Goal: Task Accomplishment & Management: Manage account settings

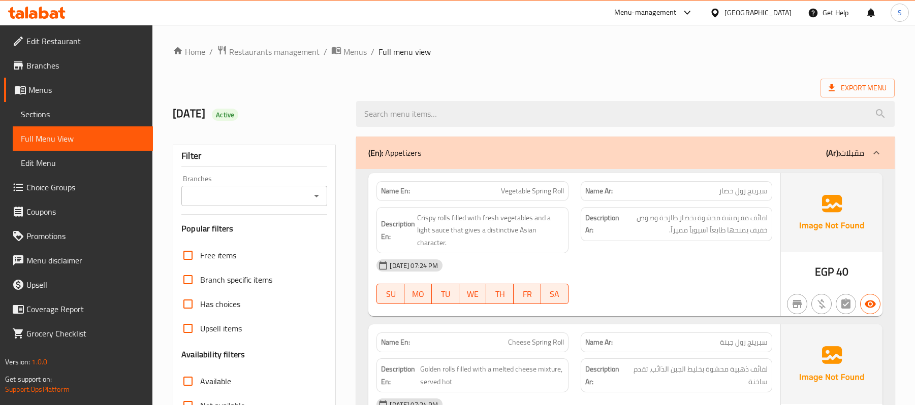
scroll to position [5737, 0]
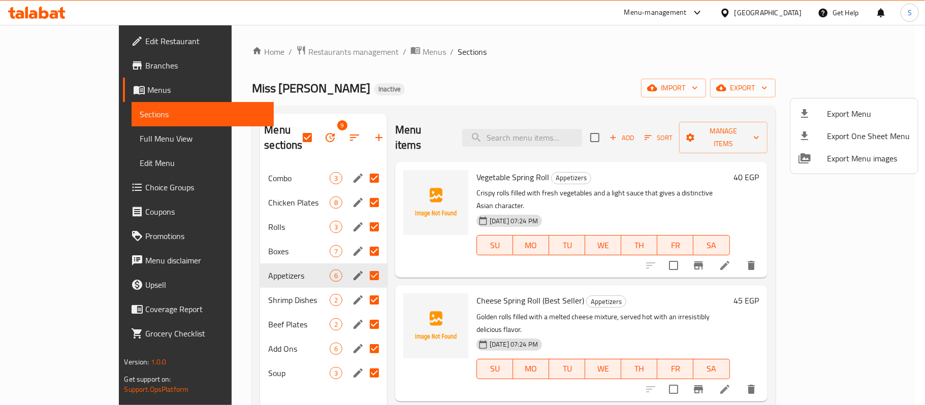
click at [288, 53] on div at bounding box center [462, 202] width 925 height 405
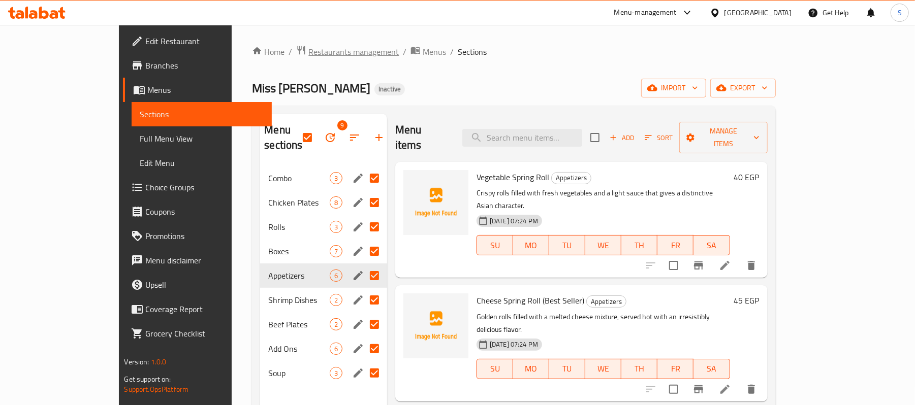
drag, startPoint x: 0, startPoint y: 0, endPoint x: 288, endPoint y: 53, distance: 293.4
click at [308, 53] on span "Restaurants management" at bounding box center [353, 52] width 90 height 12
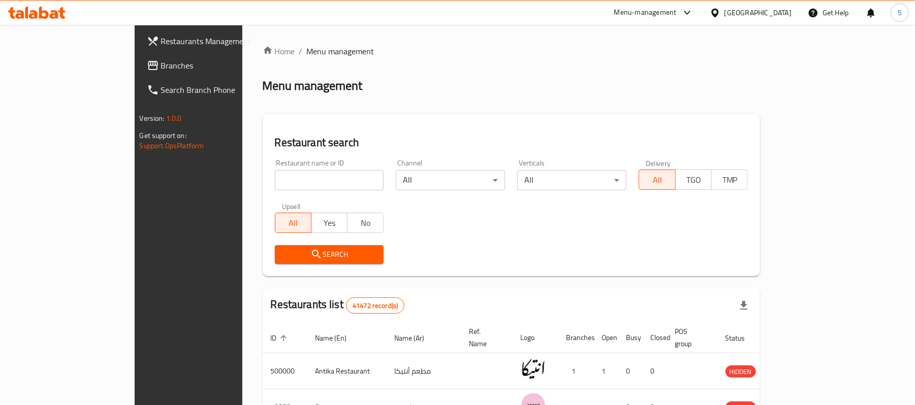
click at [161, 71] on span "Branches" at bounding box center [220, 65] width 118 height 12
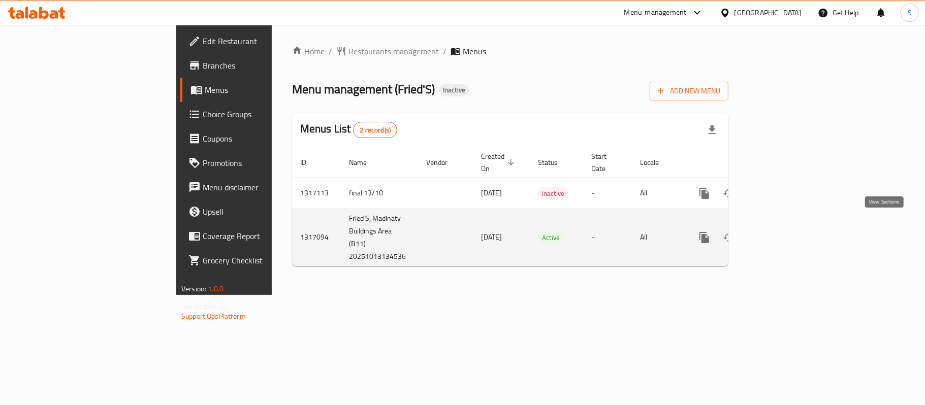
click at [784, 232] on icon "enhanced table" at bounding box center [778, 238] width 12 height 12
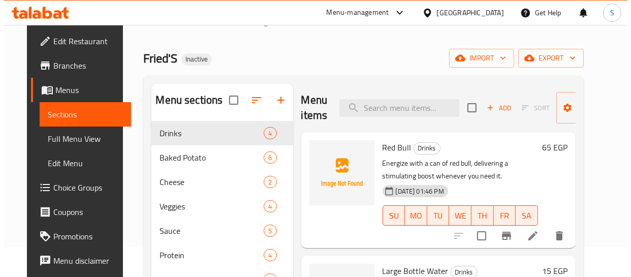
scroll to position [46, 0]
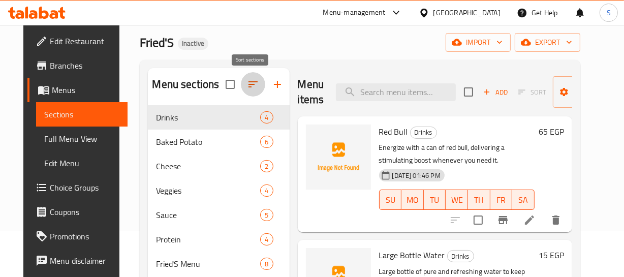
click at [253, 78] on icon "button" at bounding box center [253, 84] width 12 height 12
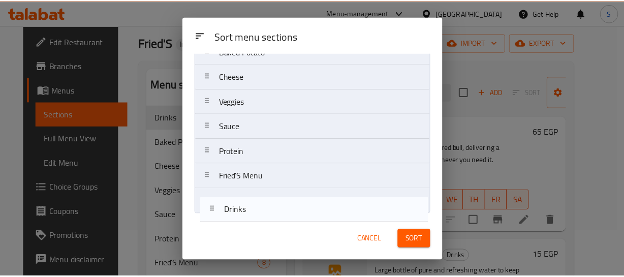
scroll to position [43, 0]
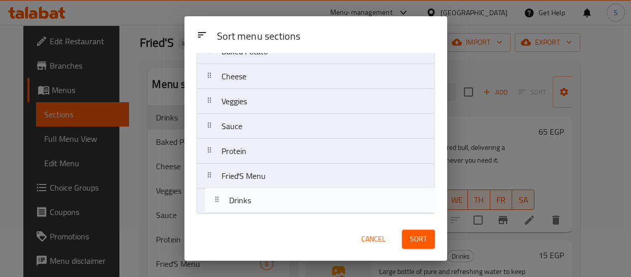
drag, startPoint x: 266, startPoint y: 88, endPoint x: 276, endPoint y: 190, distance: 103.1
click at [275, 197] on nav "Drinks Baked Potato Cheese Veggies Sauce Protein Fried'S Menu" at bounding box center [316, 126] width 238 height 175
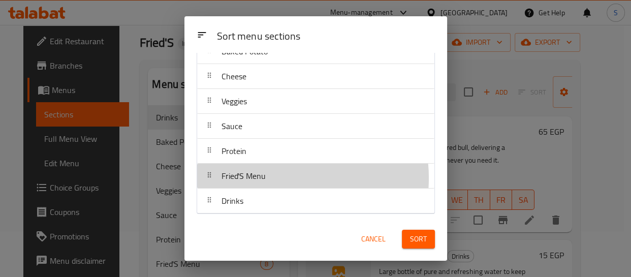
click at [280, 177] on div "Fried'S Menu" at bounding box center [315, 176] width 229 height 24
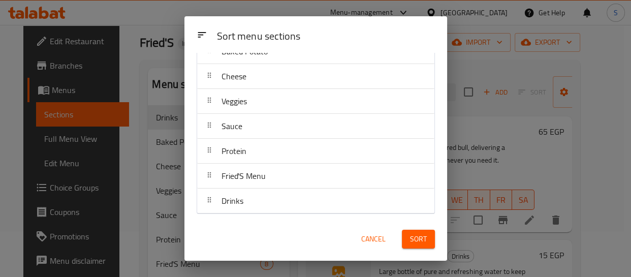
click at [379, 235] on span "Cancel" at bounding box center [373, 239] width 24 height 13
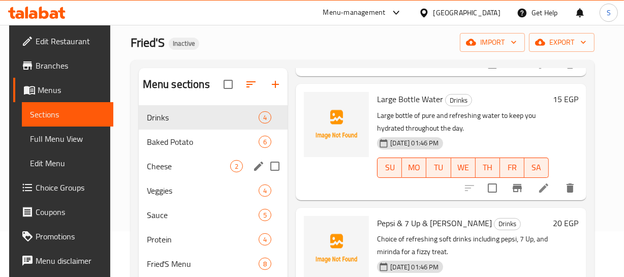
scroll to position [184, 0]
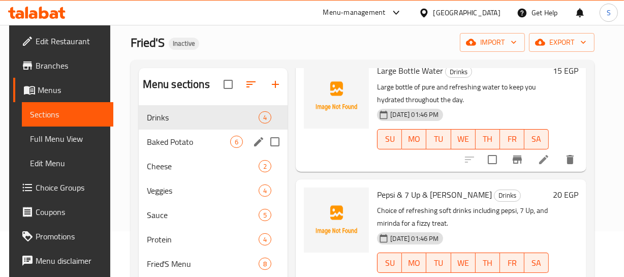
click at [174, 130] on div "Baked Potato 6" at bounding box center [213, 142] width 149 height 24
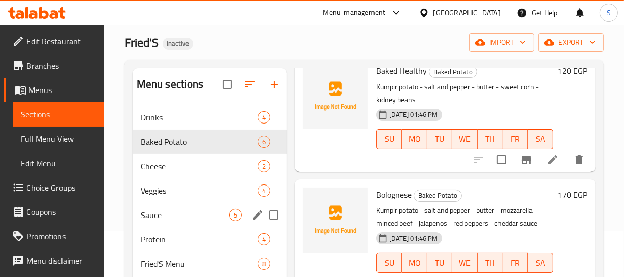
click at [165, 203] on div "Sauce 5" at bounding box center [210, 215] width 154 height 24
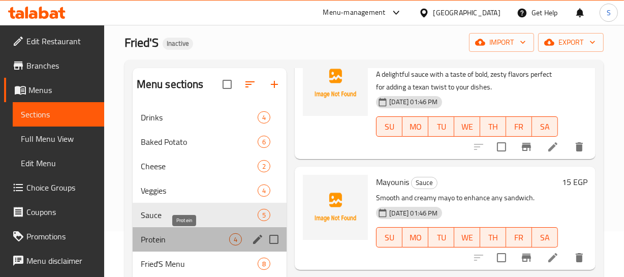
click at [165, 241] on span "Protein" at bounding box center [185, 239] width 89 height 12
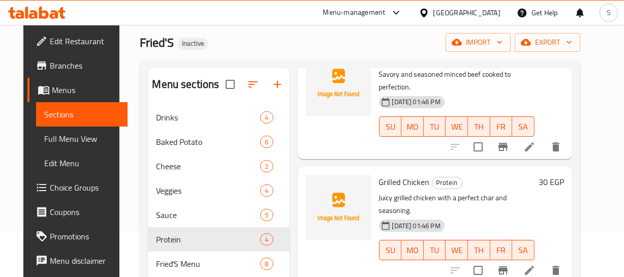
click at [56, 133] on span "Full Menu View" at bounding box center [81, 139] width 75 height 12
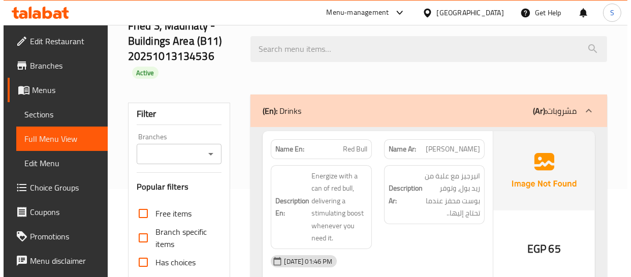
scroll to position [92, 0]
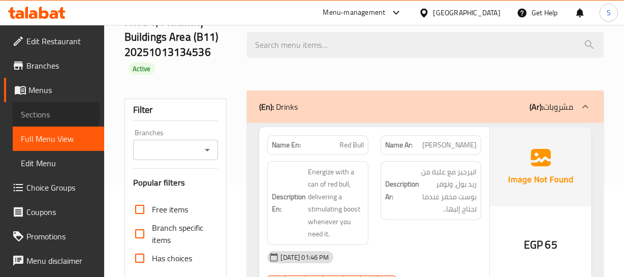
click at [55, 113] on span "Sections" at bounding box center [58, 114] width 75 height 12
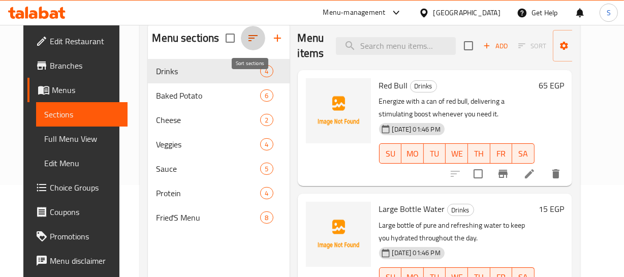
click at [247, 42] on icon "button" at bounding box center [253, 38] width 12 height 12
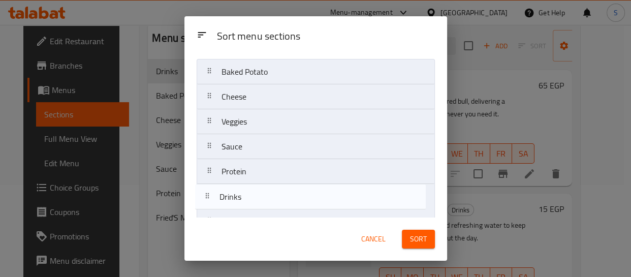
scroll to position [43, 0]
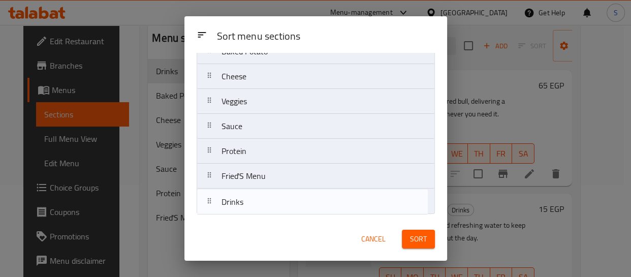
drag, startPoint x: 262, startPoint y: 92, endPoint x: 264, endPoint y: 201, distance: 108.7
click at [264, 201] on nav "Drinks Baked Potato Cheese Veggies Sauce Protein Fried'S Menu" at bounding box center [316, 126] width 238 height 175
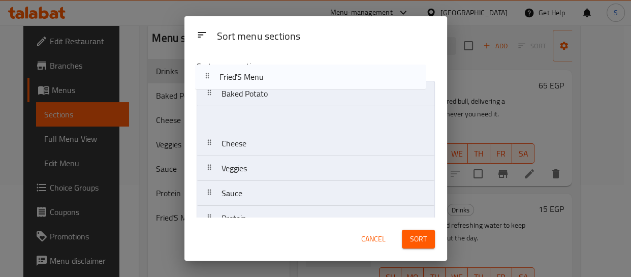
scroll to position [0, 0]
drag, startPoint x: 269, startPoint y: 180, endPoint x: 271, endPoint y: 73, distance: 107.2
click at [271, 73] on div "Sort menu sections Baked Potato Cheese Veggies Sauce Protein Fried'S Menu Drinks" at bounding box center [315, 135] width 263 height 165
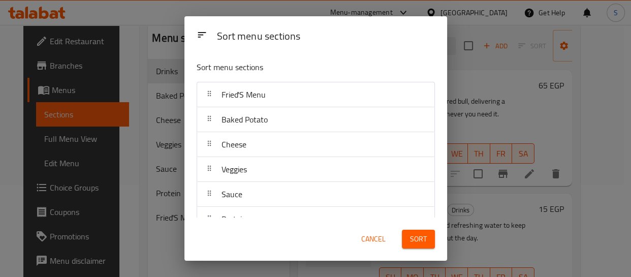
scroll to position [43, 0]
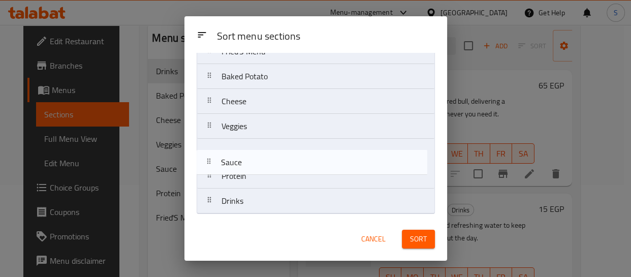
drag, startPoint x: 259, startPoint y: 158, endPoint x: 259, endPoint y: 170, distance: 12.2
click at [259, 179] on nav "Fried'S Menu Baked Potato Cheese Veggies Sauce Protein Drinks" at bounding box center [316, 126] width 238 height 175
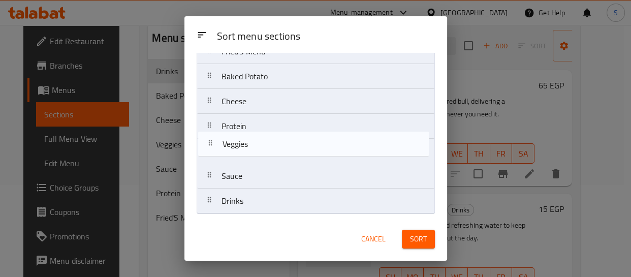
drag, startPoint x: 266, startPoint y: 121, endPoint x: 269, endPoint y: 152, distance: 31.1
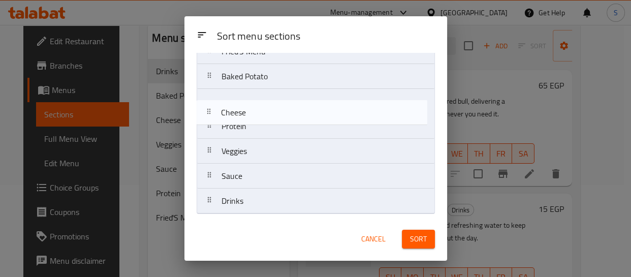
drag, startPoint x: 277, startPoint y: 104, endPoint x: 277, endPoint y: 120, distance: 16.8
click at [277, 120] on nav "Fried'S Menu Baked Potato Cheese Protein Veggies Sauce Drinks" at bounding box center [316, 126] width 238 height 175
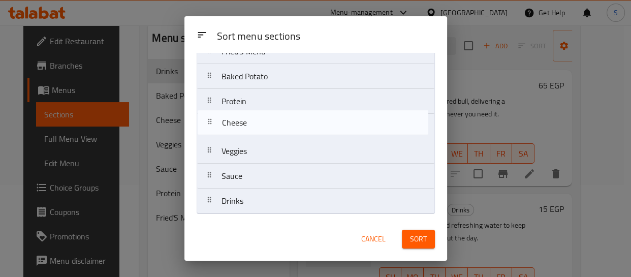
drag, startPoint x: 277, startPoint y: 92, endPoint x: 278, endPoint y: 117, distance: 25.4
click at [278, 117] on nav "Fried'S Menu Baked Potato Cheese Protein Veggies Sauce Drinks" at bounding box center [316, 126] width 238 height 175
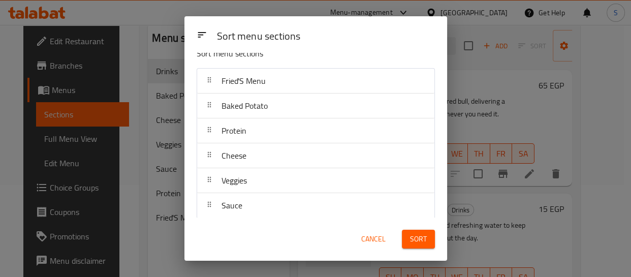
scroll to position [0, 0]
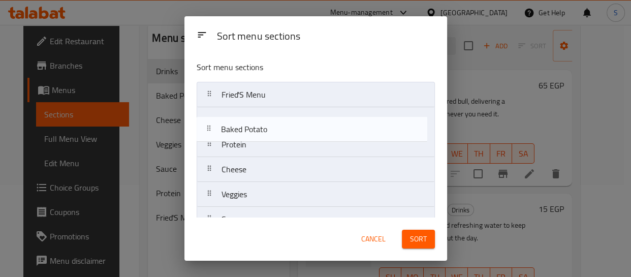
drag, startPoint x: 282, startPoint y: 121, endPoint x: 283, endPoint y: 142, distance: 20.3
click at [283, 147] on nav "Fried'S Menu Baked Potato Protein Cheese Veggies Sauce Drinks" at bounding box center [316, 169] width 238 height 175
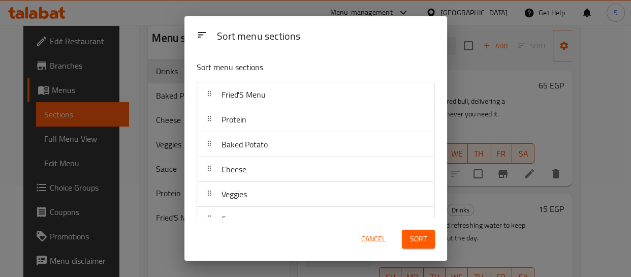
drag, startPoint x: 446, startPoint y: 236, endPoint x: 439, endPoint y: 240, distance: 8.4
click at [440, 240] on div "Sort menu sections Sort menu sections Fried'S Menu Protein Baked Potato Cheese …" at bounding box center [315, 138] width 631 height 277
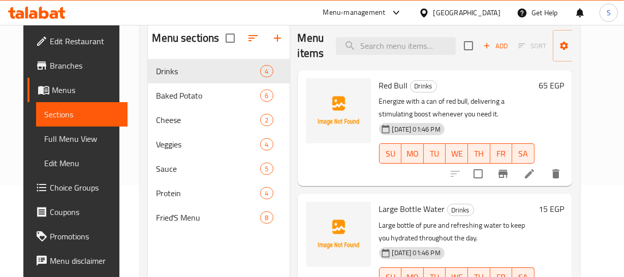
click at [432, 240] on p "Large bottle of pure and refreshing water to keep you hydrated throughout the d…" at bounding box center [456, 231] width 155 height 25
click at [248, 38] on icon "button" at bounding box center [252, 38] width 9 height 6
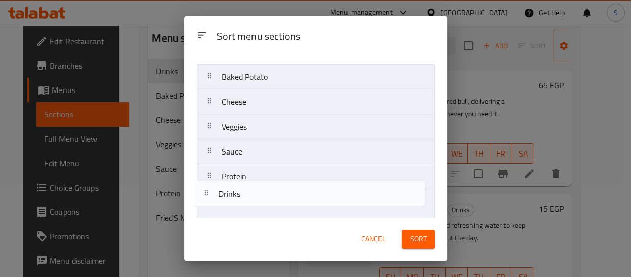
scroll to position [43, 0]
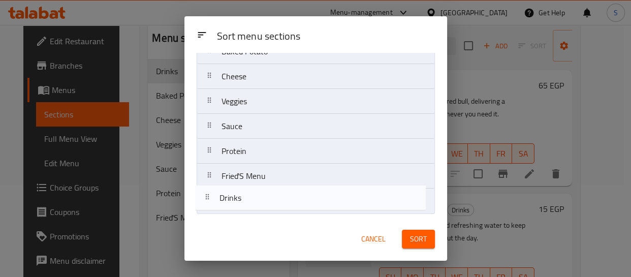
drag, startPoint x: 261, startPoint y: 105, endPoint x: 260, endPoint y: 213, distance: 108.7
click at [260, 213] on div "Sort menu sections Drinks Baked Potato Cheese Veggies Sauce Protein Fried'S Menu" at bounding box center [315, 135] width 263 height 165
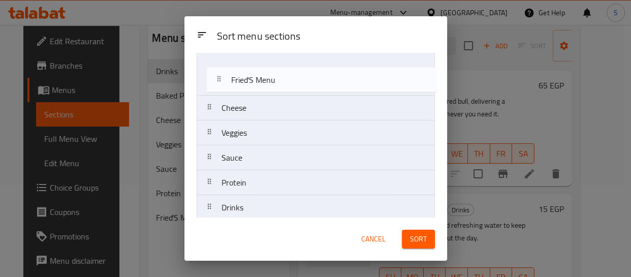
scroll to position [0, 0]
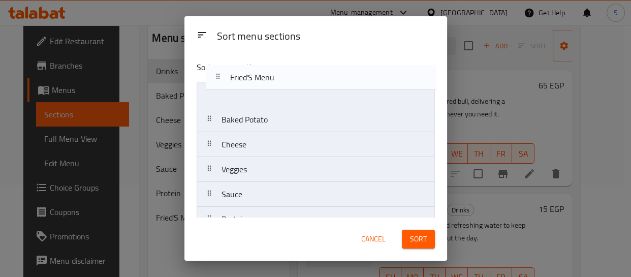
click at [278, 77] on div "Sort menu sections Baked Potato Cheese Veggies Sauce Protein Fried'S Menu Drinks" at bounding box center [315, 135] width 263 height 165
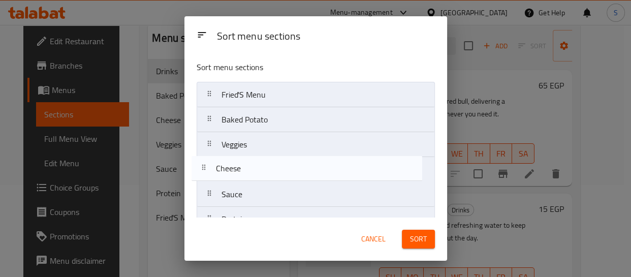
drag, startPoint x: 269, startPoint y: 145, endPoint x: 264, endPoint y: 173, distance: 28.9
click at [264, 173] on nav "Fried'S Menu Baked Potato Cheese Veggies Sauce Protein Drinks" at bounding box center [316, 169] width 238 height 175
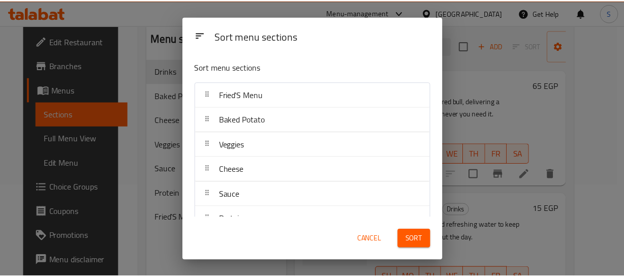
scroll to position [43, 0]
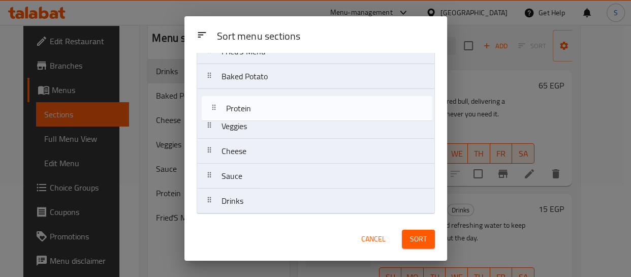
drag, startPoint x: 263, startPoint y: 177, endPoint x: 268, endPoint y: 106, distance: 71.3
click at [268, 106] on nav "Fried'S Menu Baked Potato Veggies Cheese Sauce Protein Drinks" at bounding box center [316, 126] width 238 height 175
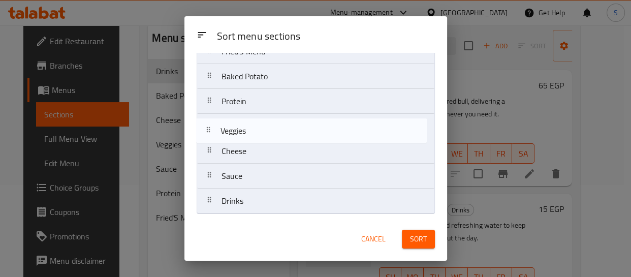
drag, startPoint x: 246, startPoint y: 127, endPoint x: 248, endPoint y: 153, distance: 26.5
click at [243, 153] on nav "Fried'S Menu Baked Potato Protein Veggies Cheese Sauce Drinks" at bounding box center [316, 126] width 238 height 175
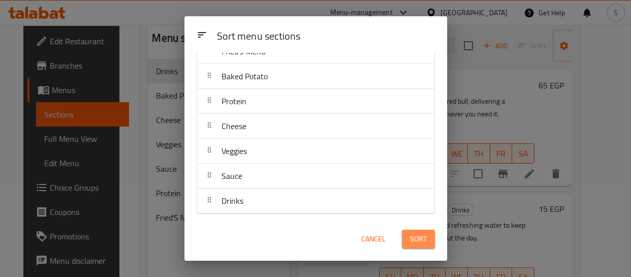
click at [416, 234] on span "Sort" at bounding box center [418, 239] width 17 height 13
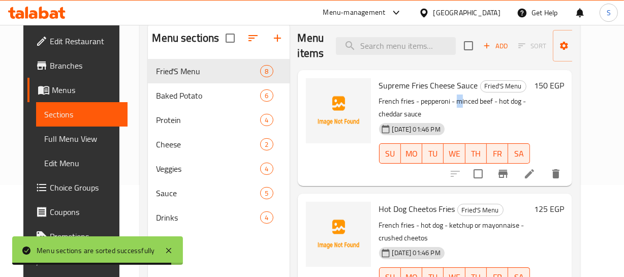
drag, startPoint x: 457, startPoint y: 103, endPoint x: 300, endPoint y: 109, distance: 157.1
click at [454, 102] on p "French fries - pepperoni - minced beef - hot dog - cheddar sauce" at bounding box center [454, 107] width 151 height 25
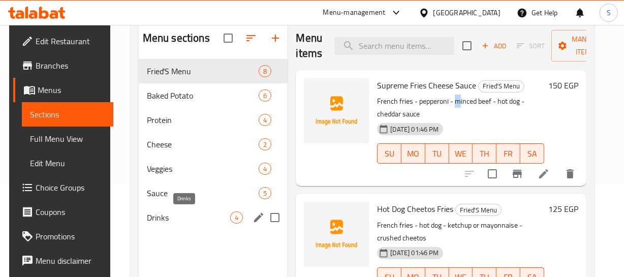
click at [178, 217] on span "Drinks" at bounding box center [189, 217] width 84 height 12
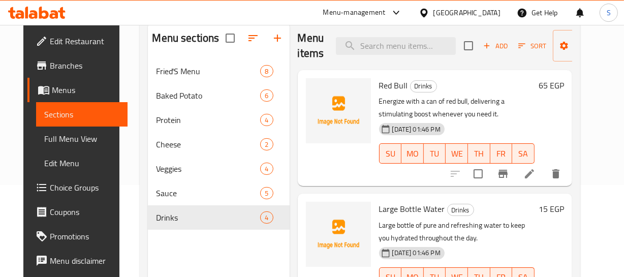
drag, startPoint x: 524, startPoint y: 123, endPoint x: 517, endPoint y: 124, distance: 6.8
click at [521, 123] on div "13-10-2025 01:46 PM SU MO TU WE TH FR SA" at bounding box center [457, 146] width 164 height 55
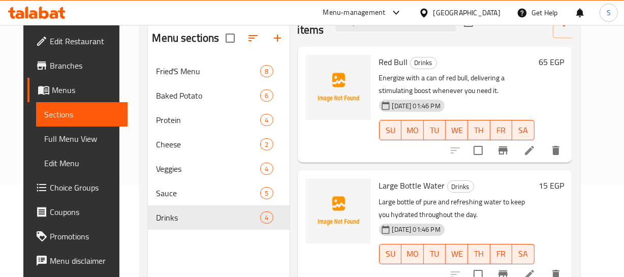
scroll to position [46, 0]
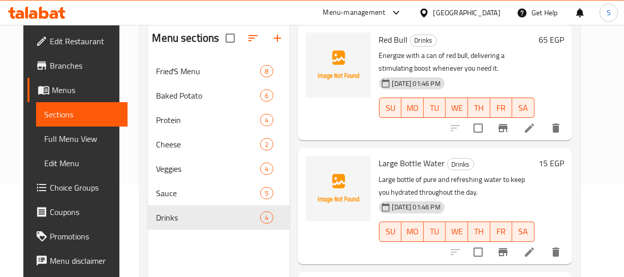
click at [474, 161] on h6 "Large Bottle Water Drinks" at bounding box center [456, 163] width 155 height 14
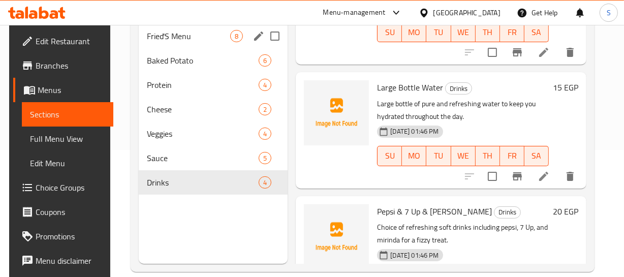
scroll to position [142, 0]
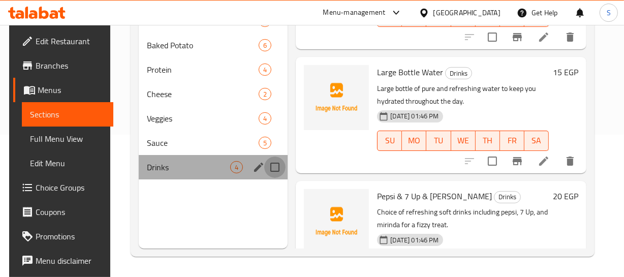
click at [280, 171] on input "Menu sections" at bounding box center [274, 166] width 21 height 21
checkbox input "true"
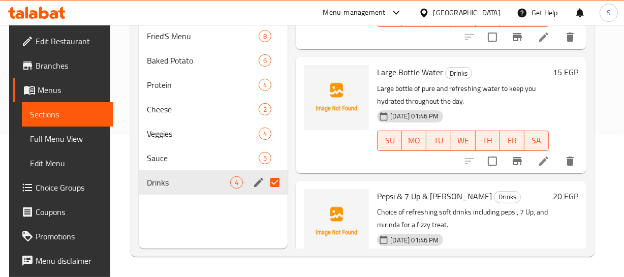
click at [489, 104] on p "Large bottle of pure and refreshing water to keep you hydrated throughout the d…" at bounding box center [462, 94] width 171 height 25
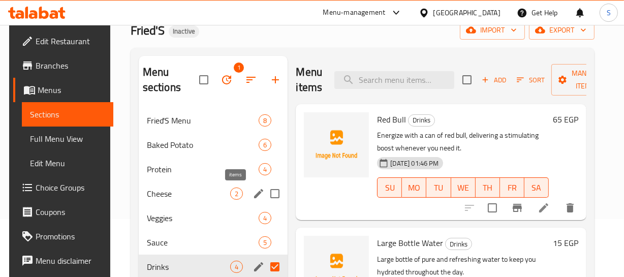
scroll to position [50, 0]
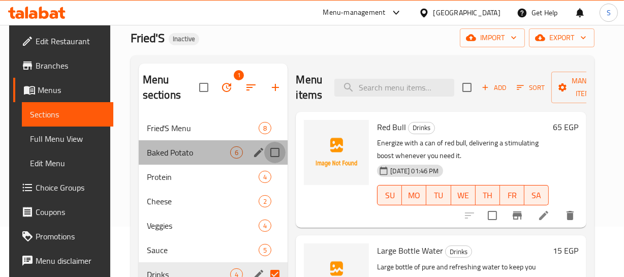
click at [276, 156] on input "Menu sections" at bounding box center [274, 152] width 21 height 21
checkbox input "true"
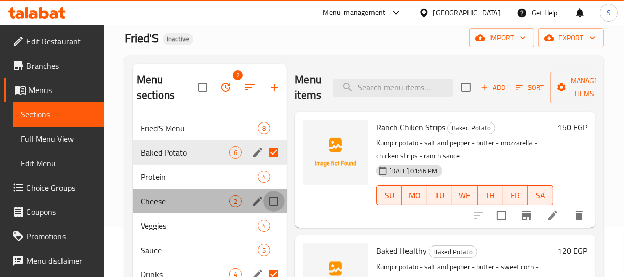
click at [274, 206] on input "Menu sections" at bounding box center [273, 200] width 21 height 21
checkbox input "true"
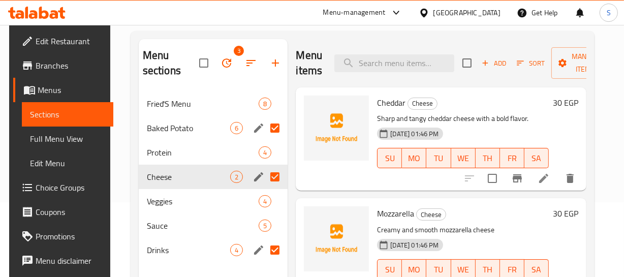
scroll to position [97, 0]
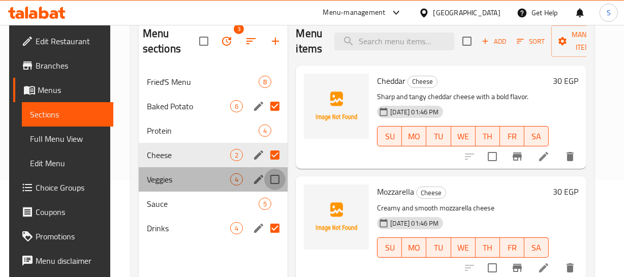
click at [279, 176] on input "Menu sections" at bounding box center [274, 179] width 21 height 21
checkbox input "true"
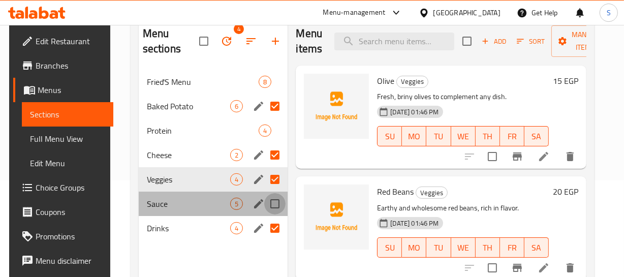
click at [276, 205] on input "Menu sections" at bounding box center [274, 203] width 21 height 21
checkbox input "true"
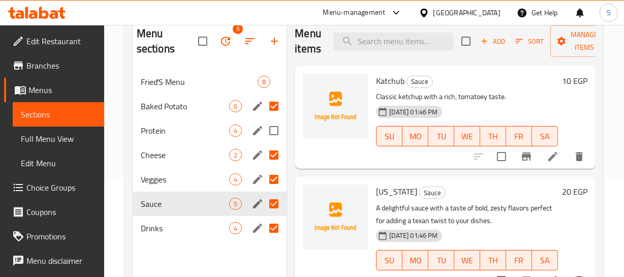
click at [278, 129] on input "Menu sections" at bounding box center [273, 130] width 21 height 21
checkbox input "true"
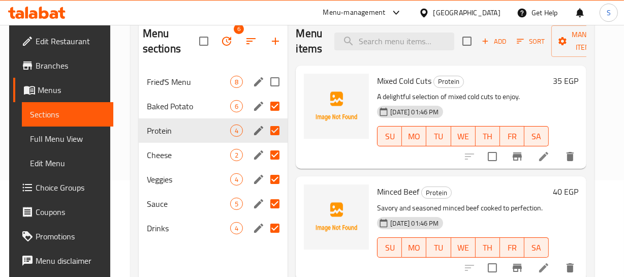
click at [279, 86] on input "Menu sections" at bounding box center [274, 81] width 21 height 21
checkbox input "true"
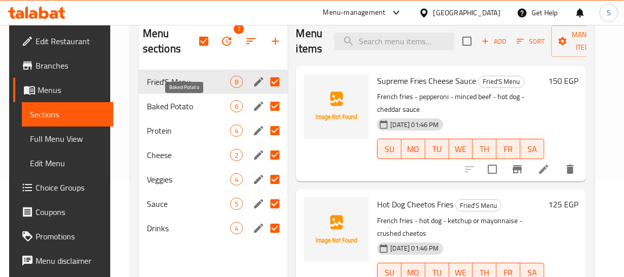
click at [157, 104] on span "Baked Potato" at bounding box center [189, 106] width 84 height 12
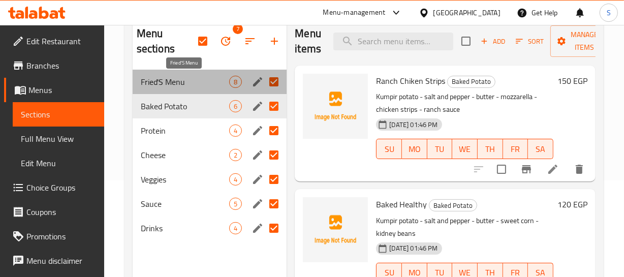
click at [171, 80] on span "Fried'S Menu" at bounding box center [185, 82] width 89 height 12
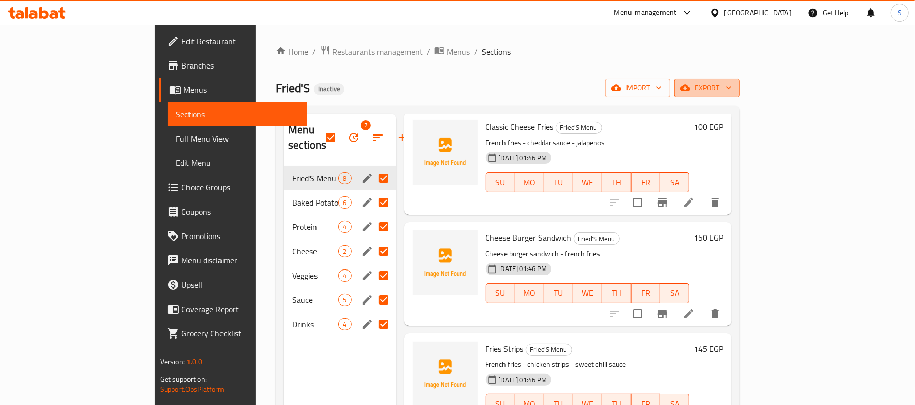
click at [731, 94] on span "export" at bounding box center [706, 88] width 49 height 13
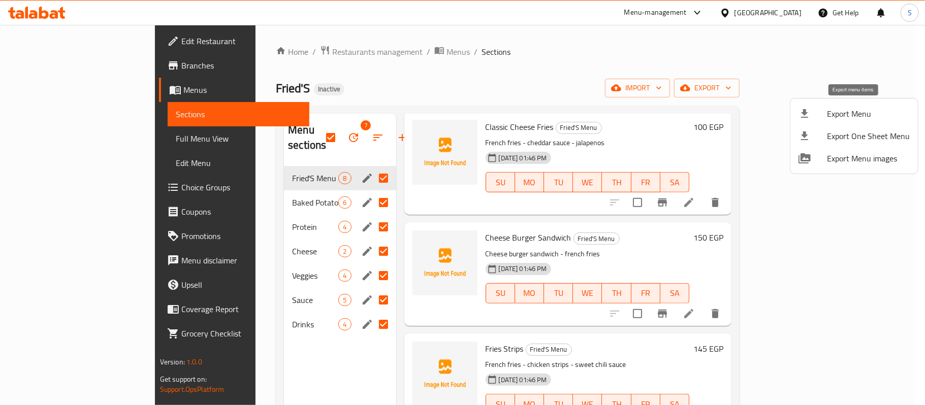
click at [838, 108] on span "Export Menu" at bounding box center [868, 114] width 83 height 12
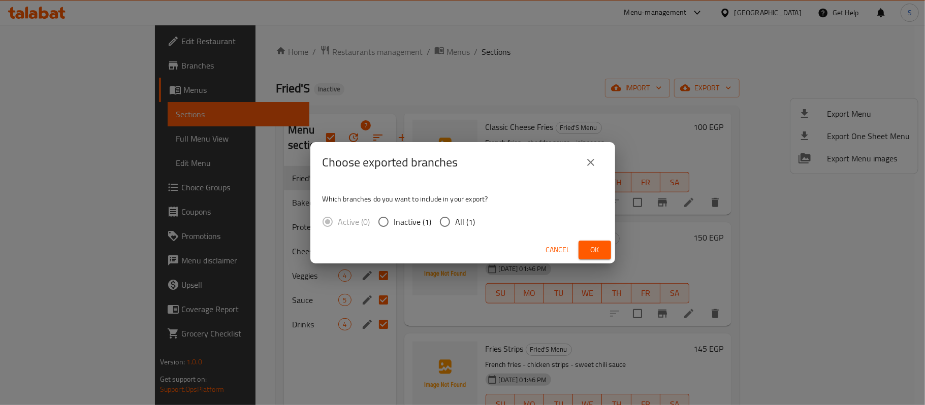
click at [459, 230] on label "All (1)" at bounding box center [454, 221] width 41 height 21
click at [456, 230] on input "All (1)" at bounding box center [444, 221] width 21 height 21
radio input "true"
click at [592, 247] on span "Ok" at bounding box center [595, 250] width 16 height 13
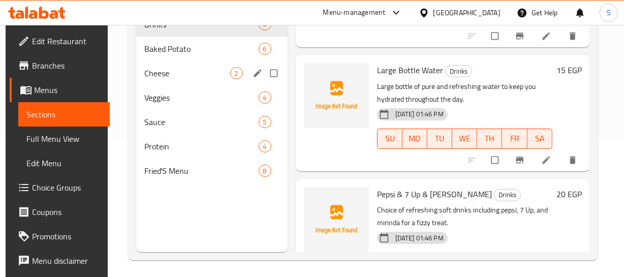
scroll to position [142, 0]
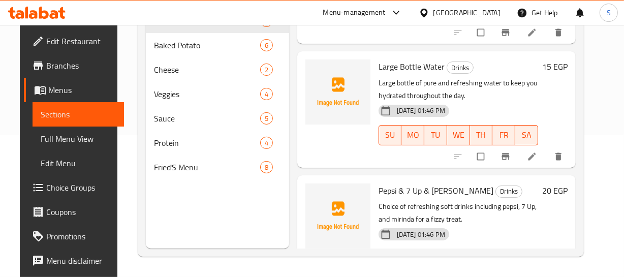
drag, startPoint x: 43, startPoint y: 142, endPoint x: 60, endPoint y: 140, distance: 17.4
click at [43, 142] on span "Full Menu View" at bounding box center [78, 139] width 75 height 12
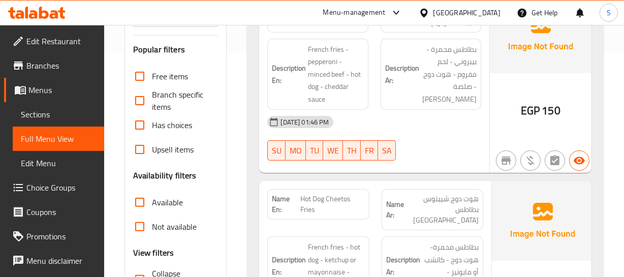
scroll to position [277, 0]
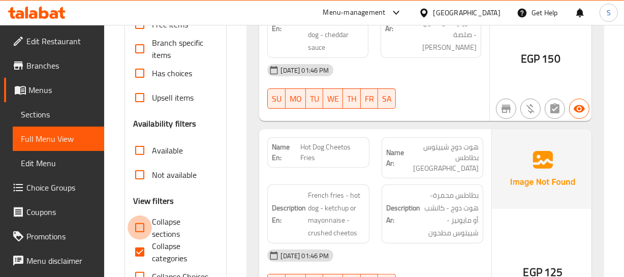
click at [139, 232] on input "Collapse sections" at bounding box center [139, 227] width 24 height 24
checkbox input "true"
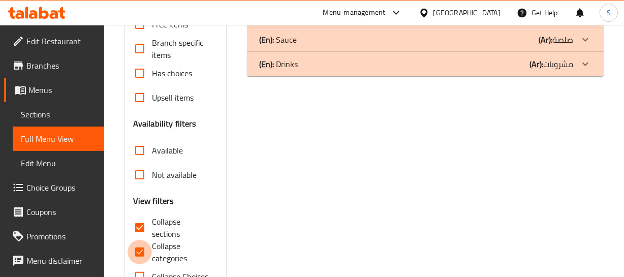
click at [137, 246] on input "Collapse categories" at bounding box center [139, 252] width 24 height 24
checkbox input "false"
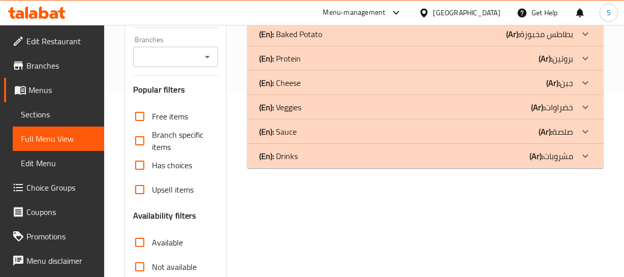
scroll to position [184, 0]
click at [332, 158] on div "(En): Drinks (Ar): مشروبات" at bounding box center [415, 156] width 313 height 12
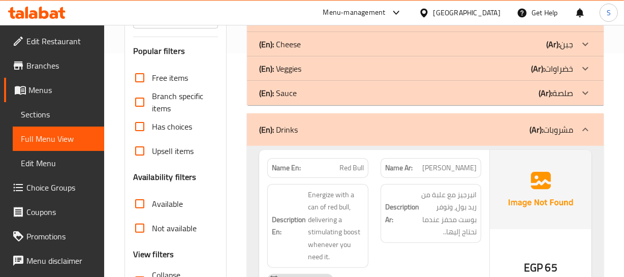
scroll to position [277, 0]
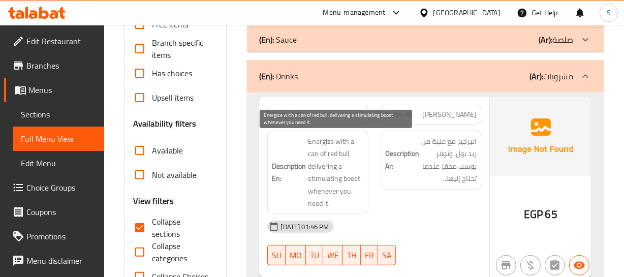
click at [315, 142] on span "Energize with a can of red bull, delivering a stimulating boost whenever you ne…" at bounding box center [335, 172] width 55 height 75
copy span "Energize"
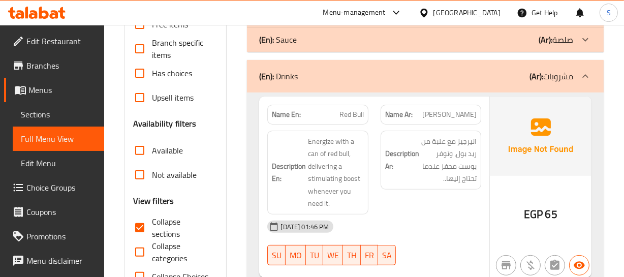
click at [358, 105] on div "Name En: Red Bull" at bounding box center [317, 115] width 101 height 20
copy span "Red Bull"
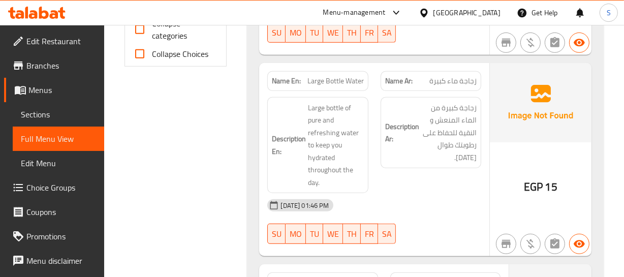
scroll to position [508, 0]
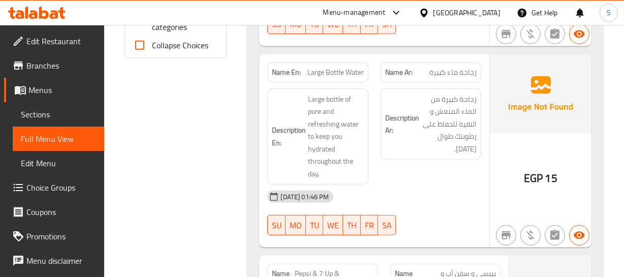
click at [326, 77] on span "Large Bottle Water" at bounding box center [335, 72] width 56 height 11
click at [477, 73] on div "Name Ar: زجاجة ماء كبيرة" at bounding box center [430, 72] width 101 height 20
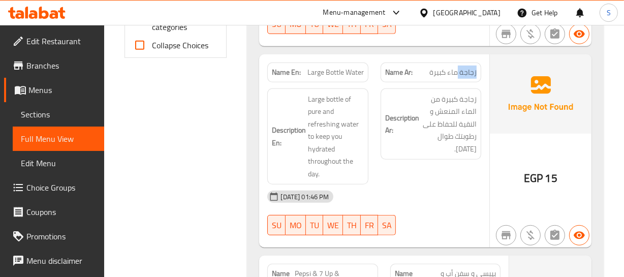
click at [477, 73] on div "Name Ar: زجاجة ماء كبيرة" at bounding box center [430, 72] width 101 height 20
click at [476, 72] on div "Name Ar: زجاجة ماء كبيرة" at bounding box center [430, 72] width 101 height 20
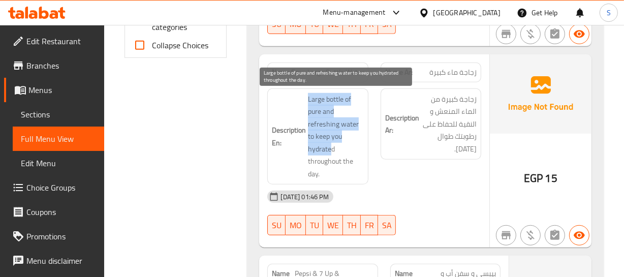
drag, startPoint x: 308, startPoint y: 93, endPoint x: 330, endPoint y: 148, distance: 58.6
click at [330, 148] on span "Large bottle of pure and refreshing water to keep you hydrated throughout the d…" at bounding box center [335, 136] width 55 height 87
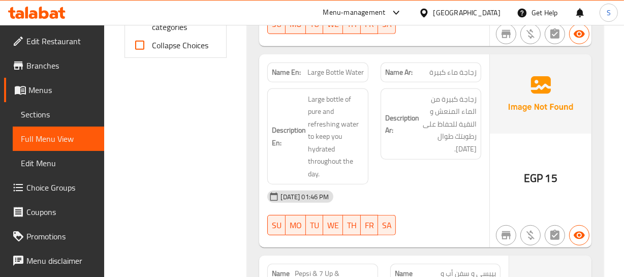
click at [327, 78] on span "Large Bottle Water" at bounding box center [335, 72] width 56 height 11
copy span "Large Bottle Water"
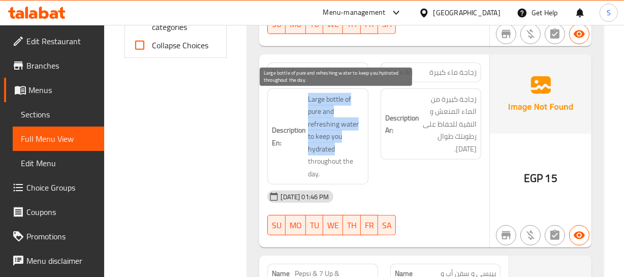
drag, startPoint x: 297, startPoint y: 97, endPoint x: 359, endPoint y: 134, distance: 72.2
click at [341, 144] on h6 "Description En: Large bottle of pure and refreshing water to keep you hydrated …" at bounding box center [317, 136] width 91 height 87
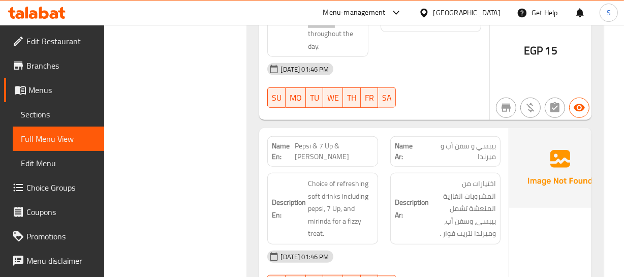
scroll to position [646, 0]
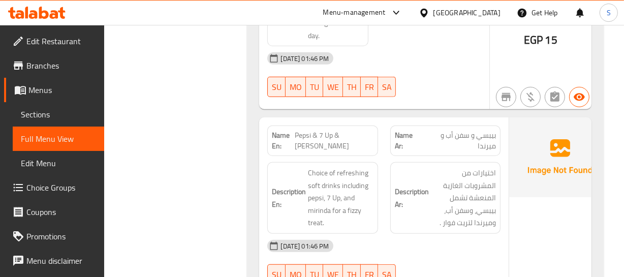
click at [307, 136] on span "Pepsi & 7 Up & Mirinda" at bounding box center [334, 140] width 79 height 21
click at [338, 136] on span "Pepsi & 7 Up & Mirinda" at bounding box center [334, 140] width 79 height 21
click at [364, 139] on div "Name En: Pepsi & 7 Up & Mirinda" at bounding box center [322, 140] width 111 height 30
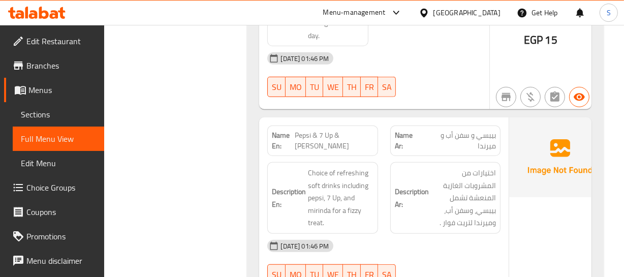
click at [456, 134] on span "بيبسي و سفن أب و ميرندا" at bounding box center [459, 140] width 74 height 21
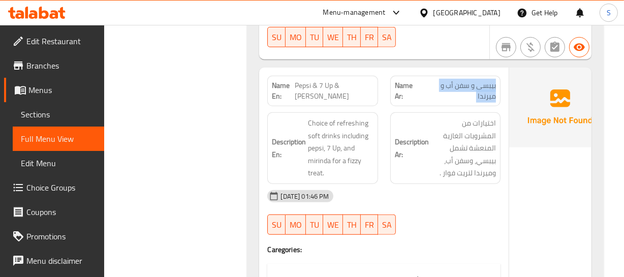
scroll to position [692, 0]
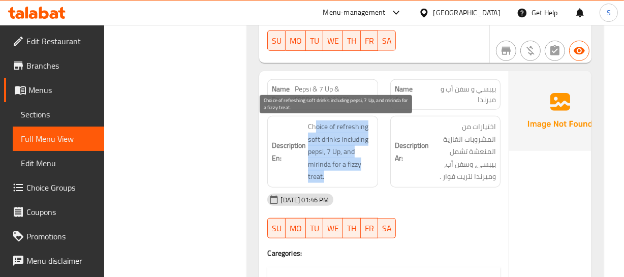
drag, startPoint x: 315, startPoint y: 121, endPoint x: 355, endPoint y: 189, distance: 78.3
click at [355, 183] on span "Choice of refreshing soft drinks including pepsi, 7 Up, and mirinda for a fizzy…" at bounding box center [341, 151] width 66 height 62
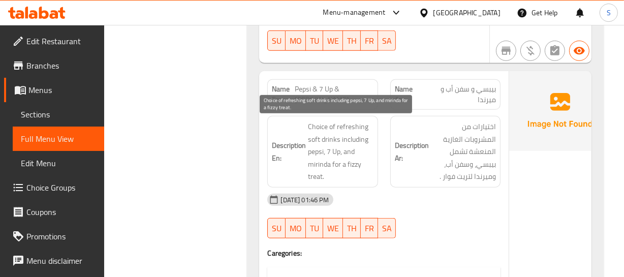
click at [333, 156] on span "Choice of refreshing soft drinks including pepsi, 7 Up, and mirinda for a fizzy…" at bounding box center [341, 151] width 66 height 62
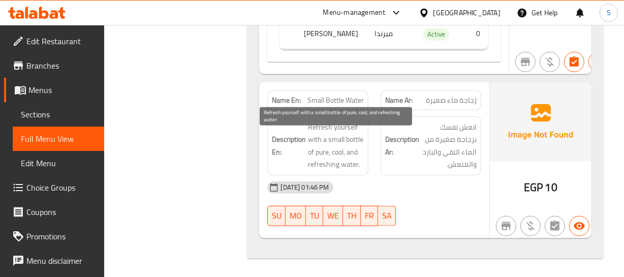
scroll to position [1080, 0]
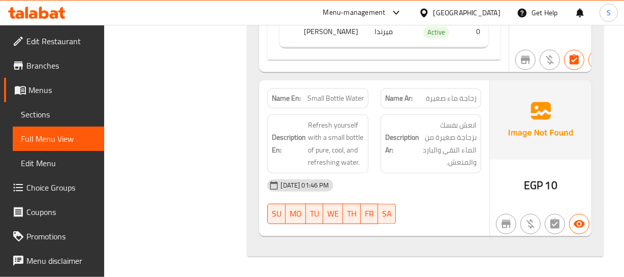
click at [323, 98] on span "Small Bottle Water" at bounding box center [335, 98] width 56 height 11
click at [470, 102] on span "زجاجة ماء صغيرة" at bounding box center [451, 98] width 51 height 11
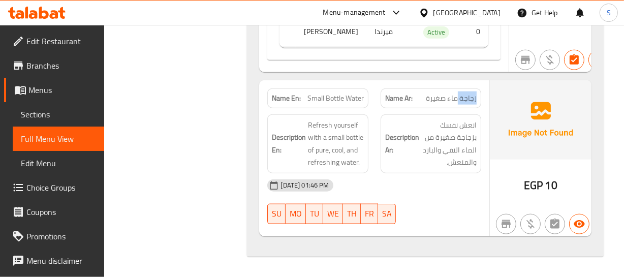
click at [470, 102] on span "زجاجة ماء صغيرة" at bounding box center [451, 98] width 51 height 11
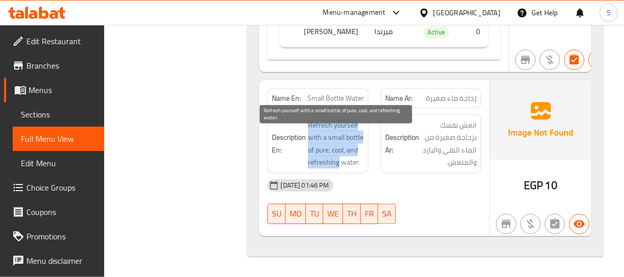
drag, startPoint x: 309, startPoint y: 126, endPoint x: 356, endPoint y: 158, distance: 56.6
click at [345, 159] on span "Refresh yourself with a small bottle of pure, cool, and refreshing water." at bounding box center [335, 144] width 55 height 50
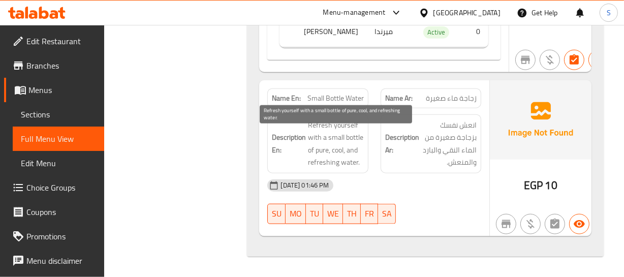
click at [356, 158] on span "Refresh yourself with a small bottle of pure, cool, and refreshing water." at bounding box center [335, 144] width 55 height 50
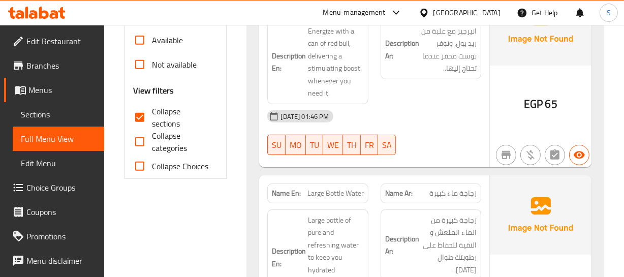
scroll to position [156, 0]
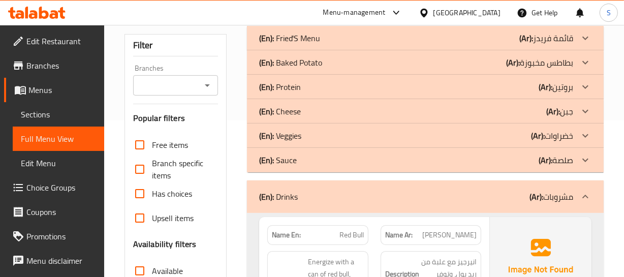
click at [367, 200] on div "(En): Drinks (Ar): مشروبات" at bounding box center [415, 196] width 313 height 12
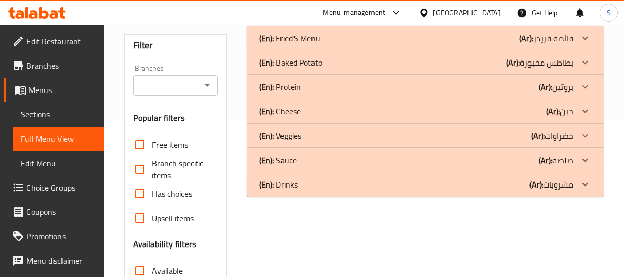
click at [333, 57] on div "(En): Baked Potato (Ar): بطاطس مخبوزة" at bounding box center [415, 62] width 313 height 12
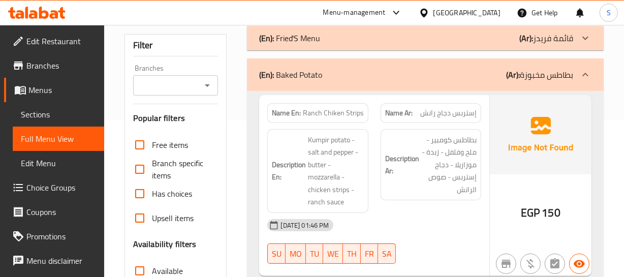
click at [317, 111] on span "Ranch Chiken Strips" at bounding box center [333, 113] width 61 height 11
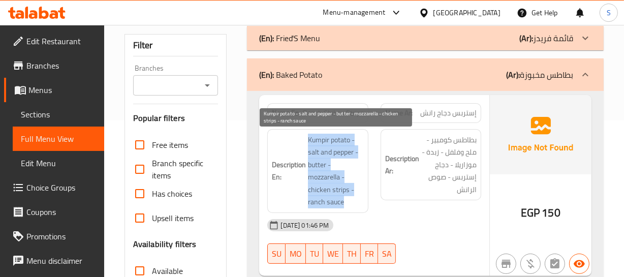
drag, startPoint x: 301, startPoint y: 138, endPoint x: 352, endPoint y: 202, distance: 82.0
click at [351, 202] on h6 "Description En: Kumpir potato - salt and pepper - butter - mozzarella - chicken…" at bounding box center [317, 171] width 91 height 75
click at [352, 202] on span "Kumpir potato - salt and pepper - butter - mozzarella - chicken strips - ranch …" at bounding box center [335, 171] width 55 height 75
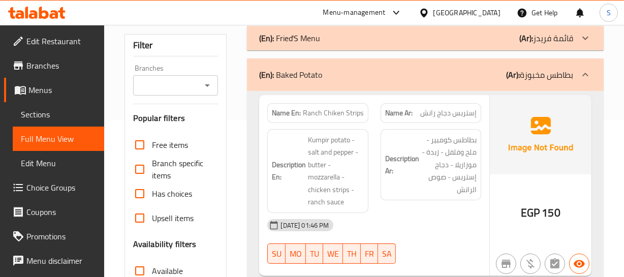
click at [334, 113] on span "Ranch Chiken Strips" at bounding box center [333, 113] width 61 height 11
drag, startPoint x: 334, startPoint y: 113, endPoint x: 340, endPoint y: 118, distance: 7.6
click at [336, 115] on span "Ranch Chiken Strips" at bounding box center [333, 113] width 61 height 11
copy span "Ranch Chiken Strips"
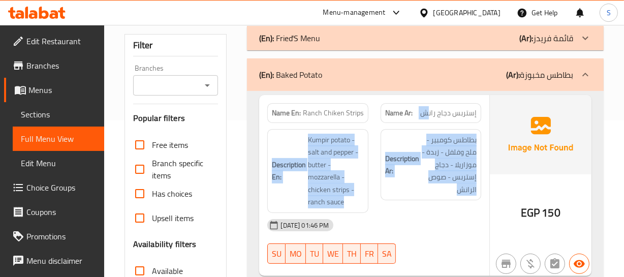
drag, startPoint x: 439, startPoint y: 190, endPoint x: 428, endPoint y: 101, distance: 90.7
click at [428, 101] on div "Name En: Ranch Chiken Strips Name Ar: إستربس دجاج رانش Description En: Kumpir p…" at bounding box center [374, 185] width 230 height 181
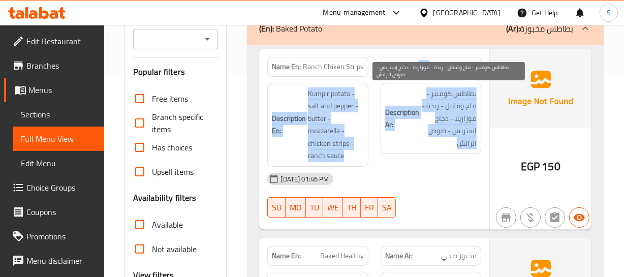
click at [429, 146] on span "بطاطس كومبير - ملح وفلفل - زبدة - موزاريلا - دجاج إستربس - صوص الرانش" at bounding box center [448, 118] width 55 height 62
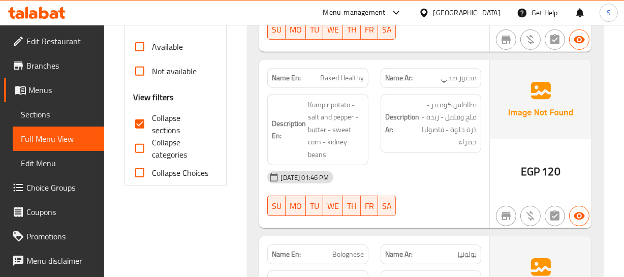
scroll to position [396, 0]
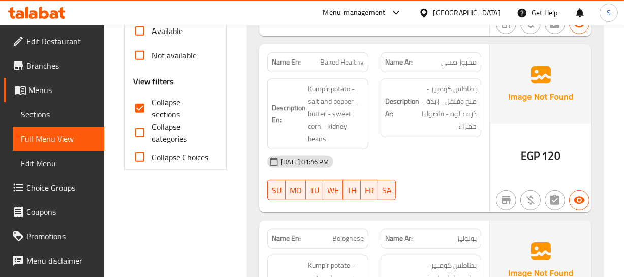
click at [309, 81] on div "Description En: Kumpir potato - salt and pepper - butter - sweet corn - kidney …" at bounding box center [317, 114] width 101 height 72
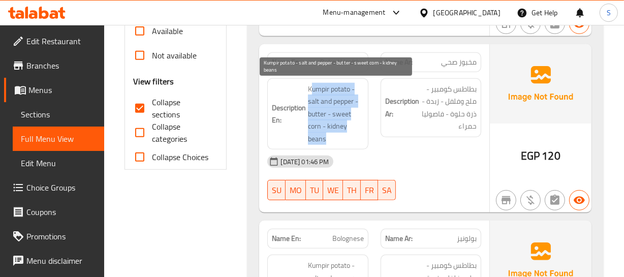
drag, startPoint x: 311, startPoint y: 84, endPoint x: 334, endPoint y: 137, distance: 57.1
click at [335, 141] on span "Kumpir potato - salt and pepper - butter - sweet corn - kidney beans" at bounding box center [335, 114] width 55 height 62
click at [334, 136] on span "Kumpir potato - salt and pepper - butter - sweet corn - kidney beans" at bounding box center [335, 114] width 55 height 62
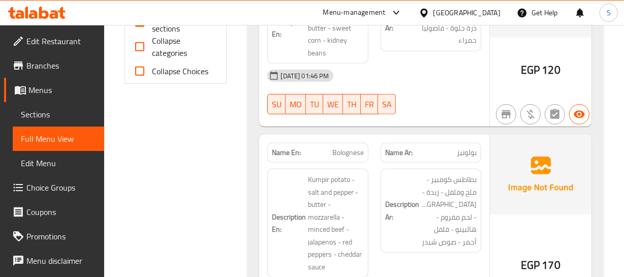
scroll to position [489, 0]
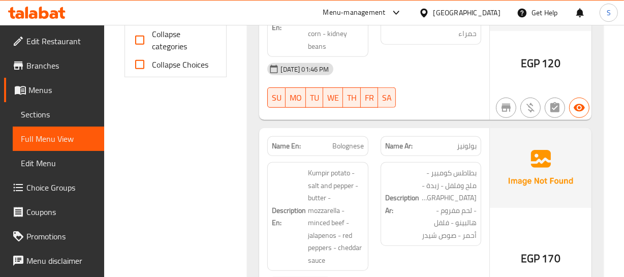
click at [340, 135] on div "Name En: Bolognese" at bounding box center [317, 146] width 113 height 32
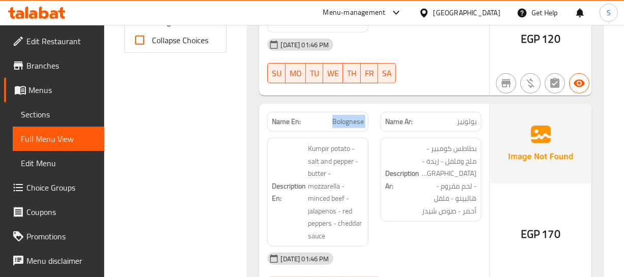
scroll to position [535, 0]
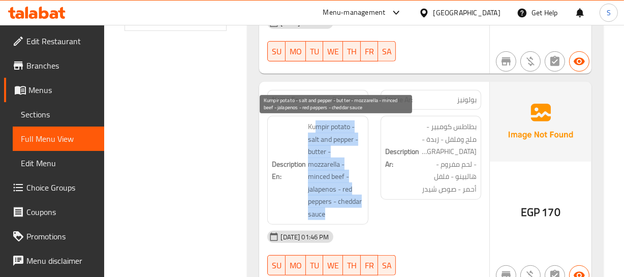
drag, startPoint x: 315, startPoint y: 122, endPoint x: 350, endPoint y: 216, distance: 100.5
click at [350, 216] on span "Kumpir potato - salt and pepper - butter - mozzarella - minced beef - jalapenos…" at bounding box center [335, 170] width 55 height 100
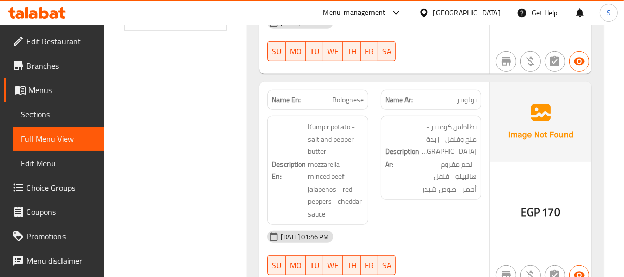
click at [402, 219] on div "Description Ar: بطاطس كومبير - ملح وفلفل - زبدة - موزاريلا - لحم مفروم - هالبين…" at bounding box center [430, 170] width 113 height 121
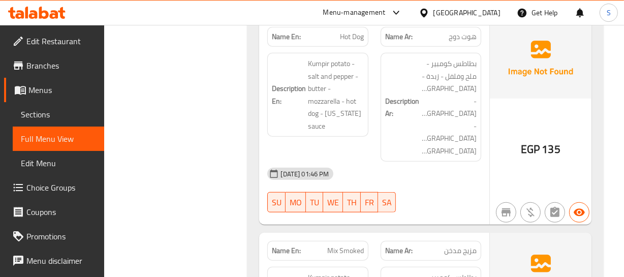
scroll to position [812, 0]
click at [343, 42] on span "Hot Dog" at bounding box center [352, 36] width 24 height 11
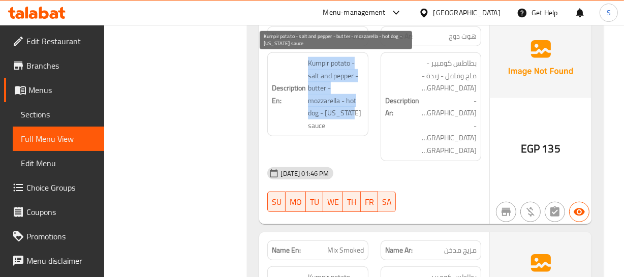
drag, startPoint x: 307, startPoint y: 59, endPoint x: 354, endPoint y: 107, distance: 66.4
click at [352, 107] on span "Kumpir potato - salt and pepper - butter - mozzarella - hot dog - texas sauce" at bounding box center [335, 94] width 55 height 75
click at [354, 107] on span "Kumpir potato - salt and pepper - butter - mozzarella - hot dog - texas sauce" at bounding box center [335, 94] width 55 height 75
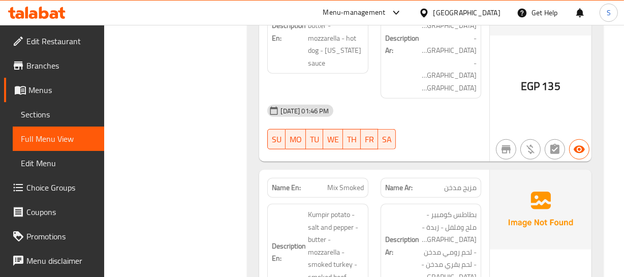
scroll to position [904, 0]
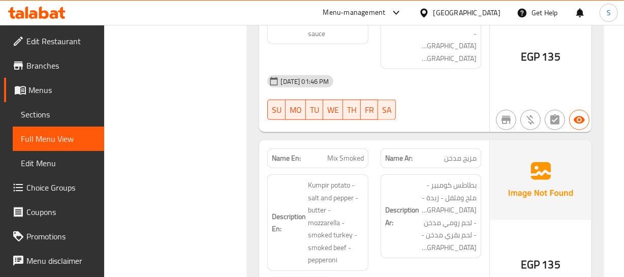
click at [328, 148] on div "Name En: Mix Smoked" at bounding box center [317, 158] width 101 height 20
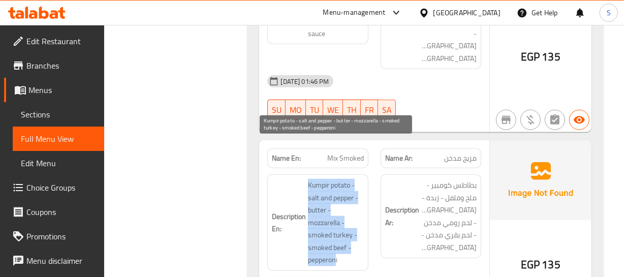
drag, startPoint x: 295, startPoint y: 142, endPoint x: 337, endPoint y: 213, distance: 82.4
click at [336, 218] on h6 "Description En: Kumpir potato - salt and pepper - butter - mozzarella - smoked …" at bounding box center [317, 222] width 91 height 87
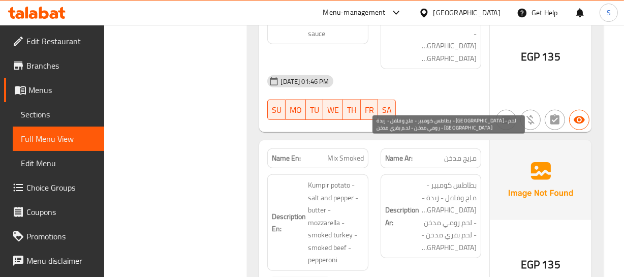
click at [446, 179] on span "بطاطس كومبير - ملح وفلفل - زبدة - موزاريلا - لحم رومي مدخن - لحم بقري مدخن - بي…" at bounding box center [448, 216] width 55 height 75
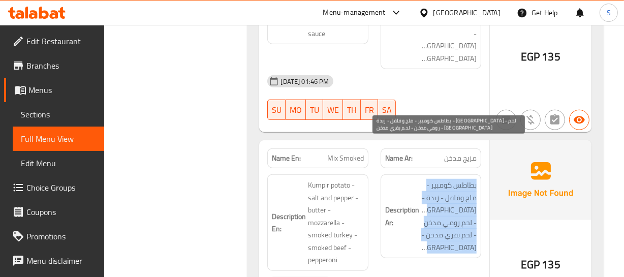
click at [446, 179] on span "بطاطس كومبير - ملح وفلفل - زبدة - موزاريلا - لحم رومي مدخن - لحم بقري مدخن - بي…" at bounding box center [448, 216] width 55 height 75
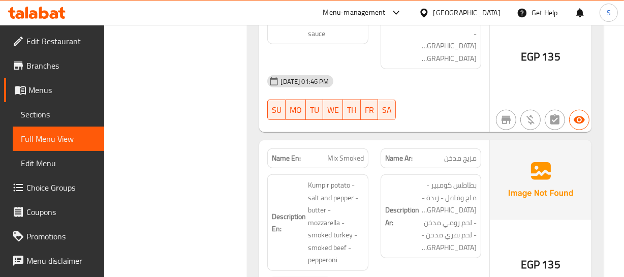
click at [352, 153] on span "Mix Smoked" at bounding box center [345, 158] width 37 height 11
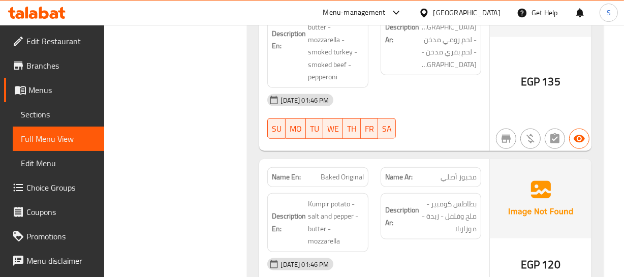
scroll to position [1135, 0]
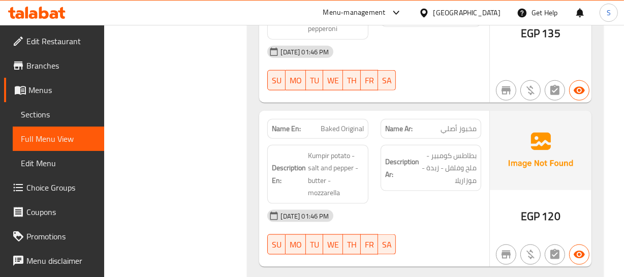
click at [337, 123] on span "Baked Original" at bounding box center [341, 128] width 43 height 11
click at [459, 119] on div "Name Ar: مخبوز أصلي" at bounding box center [430, 129] width 101 height 20
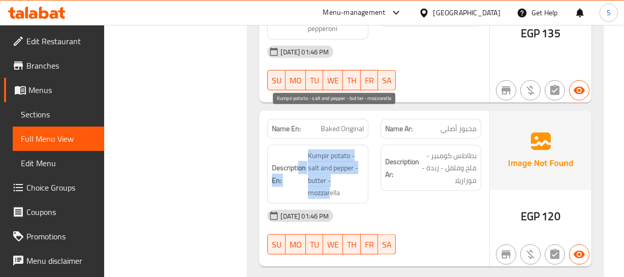
drag, startPoint x: 300, startPoint y: 121, endPoint x: 330, endPoint y: 155, distance: 46.1
click at [330, 155] on h6 "Description En: Kumpir potato - salt and pepper - butter - mozzarella" at bounding box center [317, 174] width 91 height 50
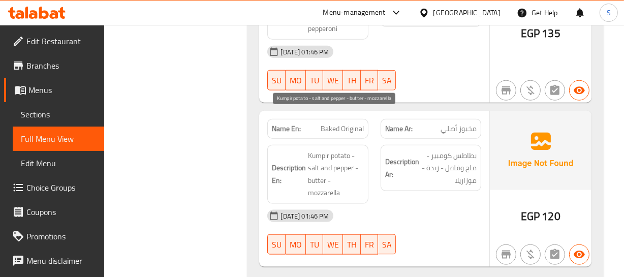
click at [332, 155] on span "Kumpir potato - salt and pepper - butter - mozzarella" at bounding box center [335, 174] width 55 height 50
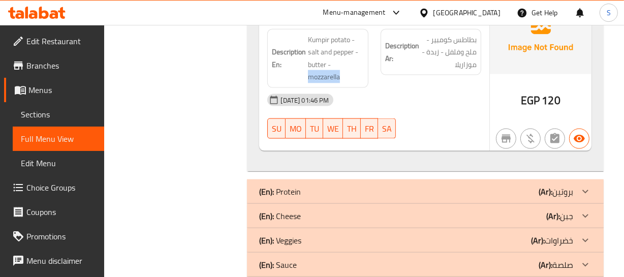
scroll to position [1257, 0]
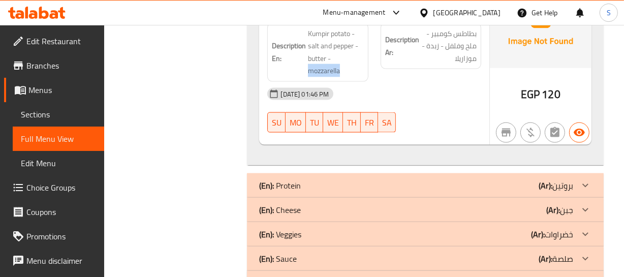
click at [325, 204] on div "(En): Cheese (Ar): جبن" at bounding box center [415, 210] width 313 height 12
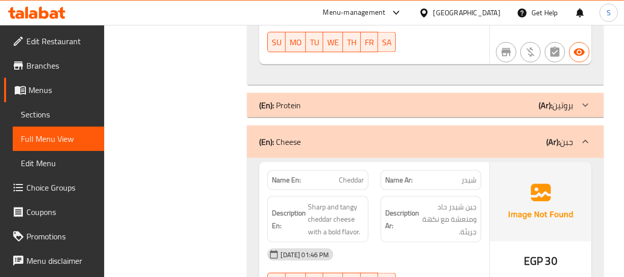
scroll to position [1350, 0]
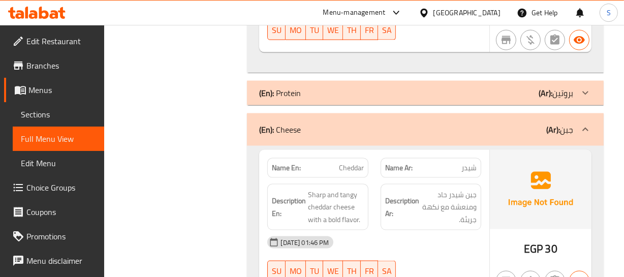
click at [348, 163] on span "Cheddar" at bounding box center [351, 168] width 25 height 11
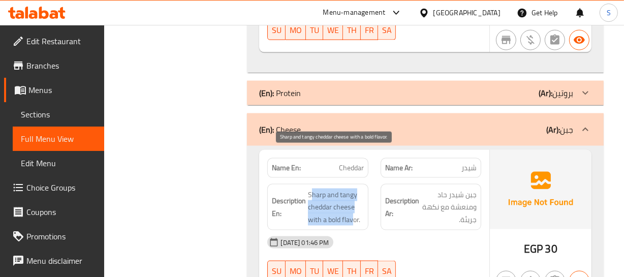
drag, startPoint x: 311, startPoint y: 152, endPoint x: 352, endPoint y: 178, distance: 48.6
click at [352, 188] on span "Sharp and tangy cheddar cheese with a bold flavor." at bounding box center [335, 207] width 55 height 38
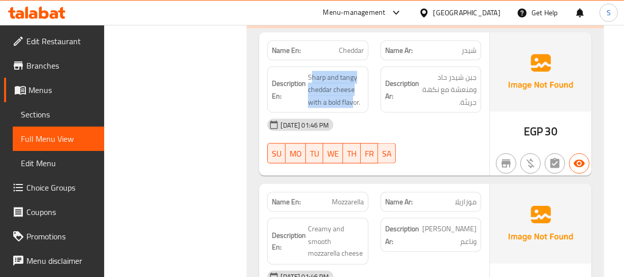
scroll to position [1488, 0]
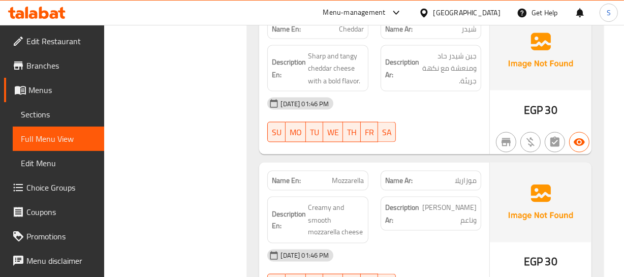
click at [338, 165] on div "Name En: Mozzarella" at bounding box center [317, 181] width 113 height 32
click at [337, 165] on div "Name En: Mozzarella" at bounding box center [317, 181] width 113 height 32
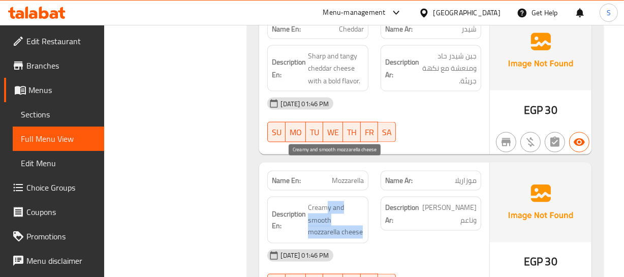
drag, startPoint x: 328, startPoint y: 157, endPoint x: 370, endPoint y: 189, distance: 52.6
click at [370, 190] on div "Description En: Creamy and smooth mozzarella cheese" at bounding box center [317, 219] width 113 height 59
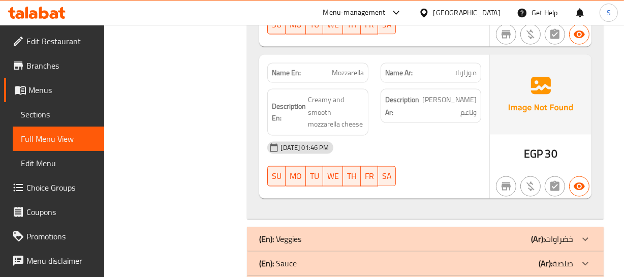
scroll to position [1600, 0]
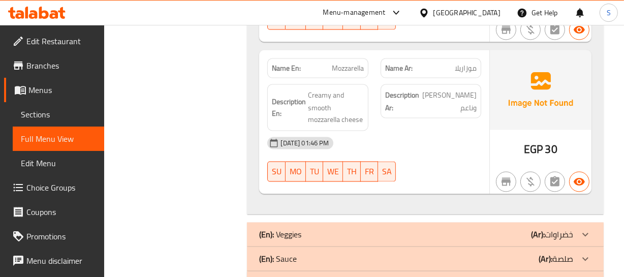
click at [305, 229] on div "(En): Veggies (Ar): خضراوات" at bounding box center [415, 235] width 313 height 12
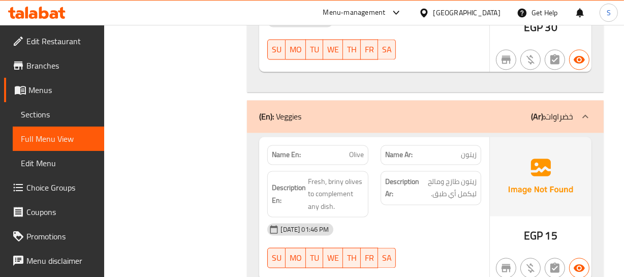
scroll to position [1739, 0]
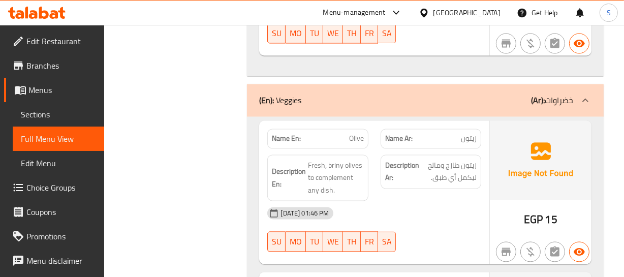
click at [347, 133] on p "Name En: Olive" at bounding box center [317, 138] width 91 height 11
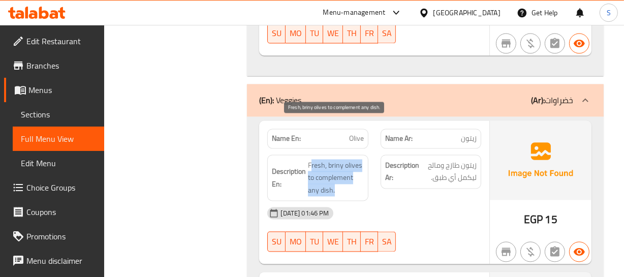
drag, startPoint x: 312, startPoint y: 124, endPoint x: 352, endPoint y: 150, distance: 48.5
click at [339, 159] on span "Fresh, briny olives to complement any dish." at bounding box center [335, 178] width 55 height 38
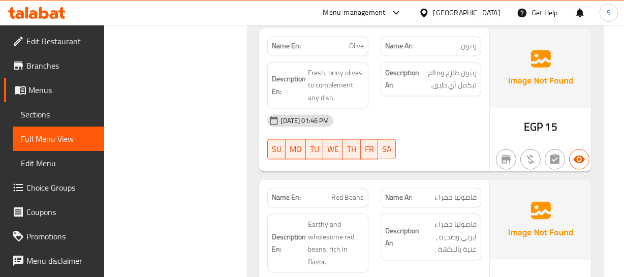
click at [349, 192] on span "Red Beans" at bounding box center [347, 197] width 33 height 11
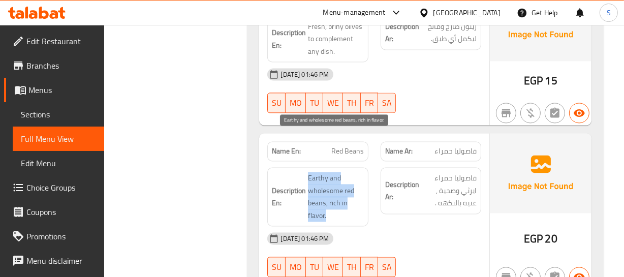
drag, startPoint x: 308, startPoint y: 140, endPoint x: 377, endPoint y: 168, distance: 74.7
click at [352, 182] on span "Earthy and wholesome red beans, rich in flavor." at bounding box center [335, 197] width 55 height 50
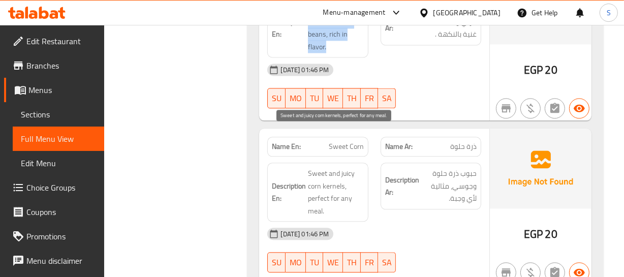
scroll to position [2062, 0]
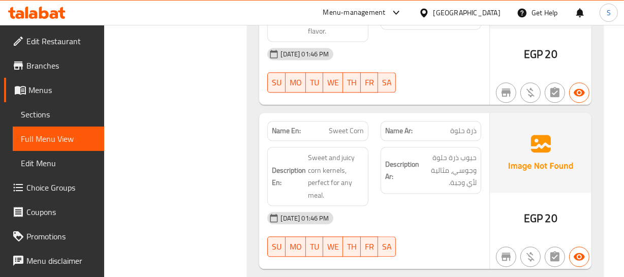
click at [335, 125] on span "Sweet Corn" at bounding box center [346, 130] width 35 height 11
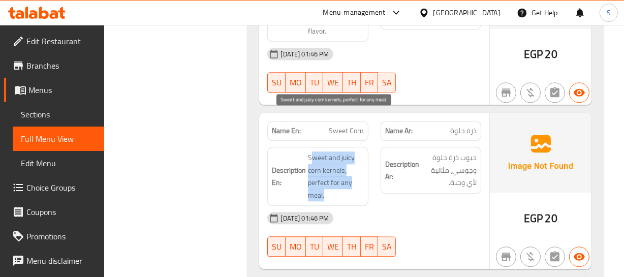
drag, startPoint x: 311, startPoint y: 114, endPoint x: 356, endPoint y: 148, distance: 56.5
click at [330, 153] on span "Sweet and juicy corn kernels, perfect for any meal." at bounding box center [335, 176] width 55 height 50
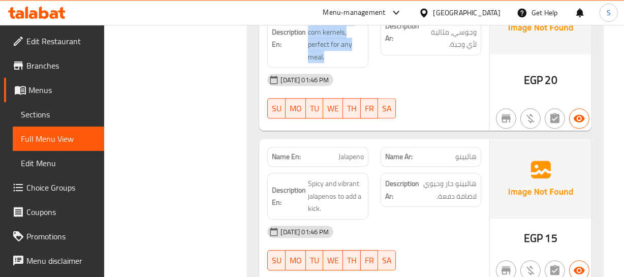
scroll to position [2201, 0]
click at [355, 140] on div "Name En: Jalapeno" at bounding box center [317, 156] width 113 height 32
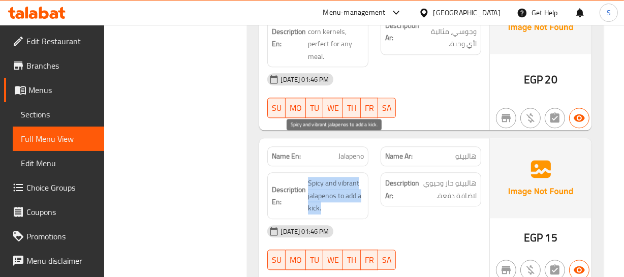
drag, startPoint x: 306, startPoint y: 141, endPoint x: 350, endPoint y: 174, distance: 55.2
click at [350, 177] on h6 "Description En: Spicy and vibrant jalapenos to add a kick." at bounding box center [317, 196] width 91 height 38
click at [352, 177] on span "Spicy and vibrant jalapenos to add a kick." at bounding box center [335, 196] width 55 height 38
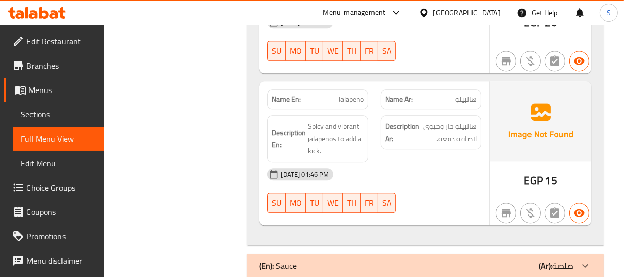
scroll to position [2264, 0]
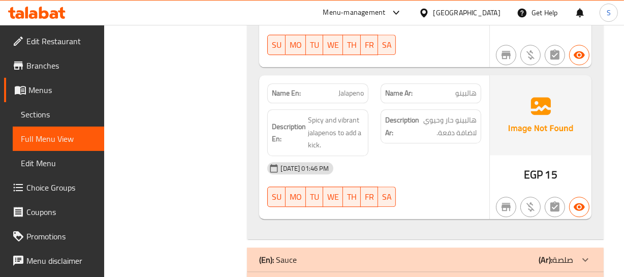
click at [351, 253] on div "(En): Sauce (Ar): صلصة" at bounding box center [415, 259] width 313 height 12
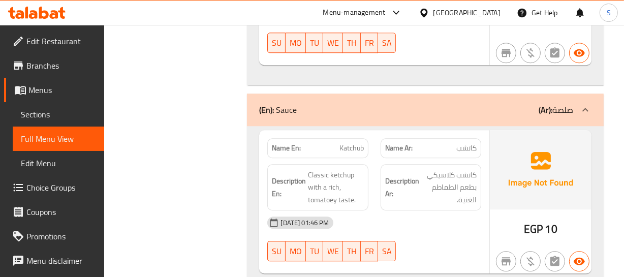
scroll to position [2448, 0]
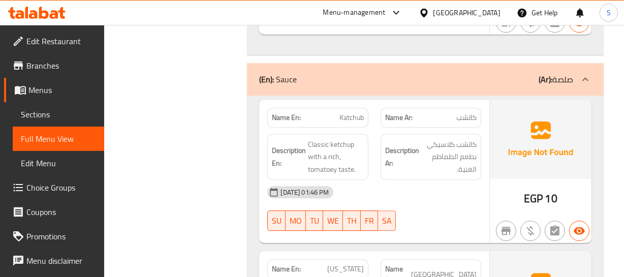
click at [350, 112] on span "Katchub" at bounding box center [351, 117] width 24 height 11
drag, startPoint x: 350, startPoint y: 73, endPoint x: 363, endPoint y: 127, distance: 55.3
click at [350, 112] on span "Katchub" at bounding box center [351, 117] width 24 height 11
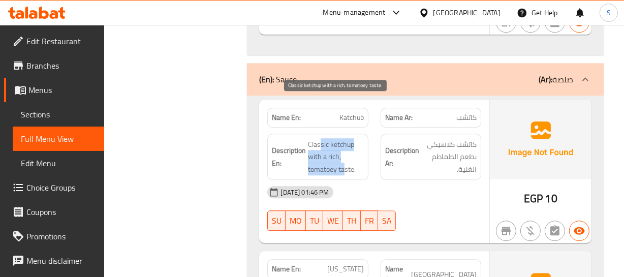
drag, startPoint x: 319, startPoint y: 99, endPoint x: 350, endPoint y: 125, distance: 41.1
click at [349, 138] on span "Classic ketchup with a rich, tomatoey taste." at bounding box center [335, 157] width 55 height 38
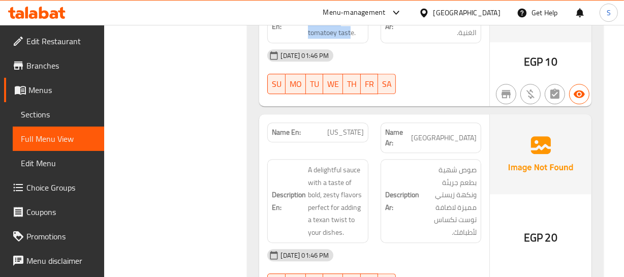
scroll to position [2587, 0]
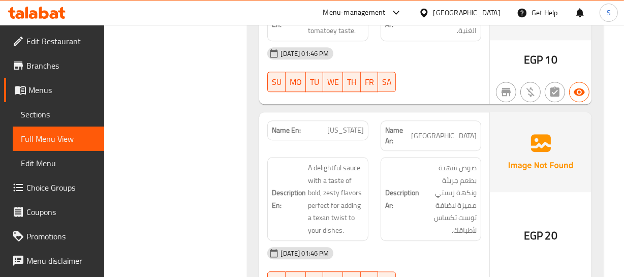
click at [351, 120] on div "Name En: Texas" at bounding box center [317, 130] width 101 height 20
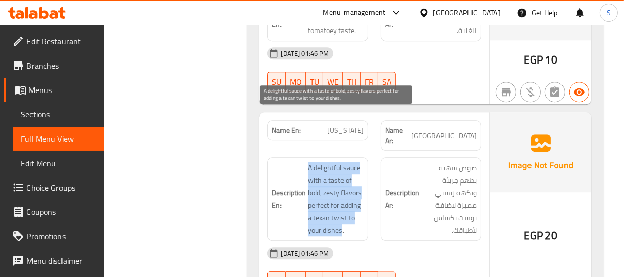
drag, startPoint x: 306, startPoint y: 110, endPoint x: 345, endPoint y: 177, distance: 77.4
click at [341, 176] on h6 "Description En: A delightful sauce with a taste of bold, zesty flavors perfect …" at bounding box center [317, 199] width 91 height 75
click at [357, 170] on span "A delightful sauce with a taste of bold, zesty flavors perfect for adding a tex…" at bounding box center [335, 199] width 55 height 75
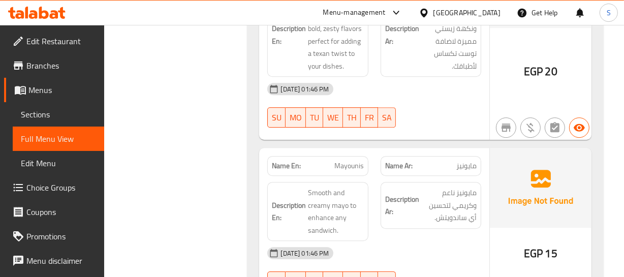
scroll to position [2772, 0]
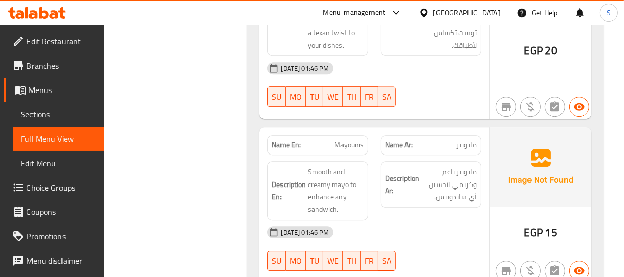
click at [347, 140] on span "Mayounis" at bounding box center [348, 145] width 29 height 11
drag, startPoint x: 347, startPoint y: 94, endPoint x: 326, endPoint y: 113, distance: 29.1
click at [347, 140] on span "Mayounis" at bounding box center [348, 145] width 29 height 11
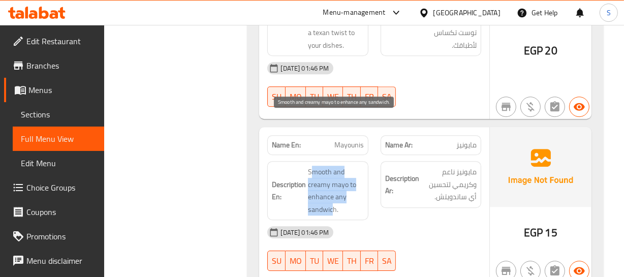
drag, startPoint x: 312, startPoint y: 117, endPoint x: 334, endPoint y: 158, distance: 46.3
click at [334, 166] on span "Smooth and creamy mayo to enhance any sandwich." at bounding box center [335, 191] width 55 height 50
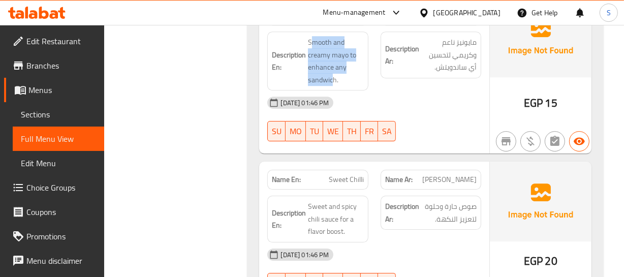
scroll to position [2910, 0]
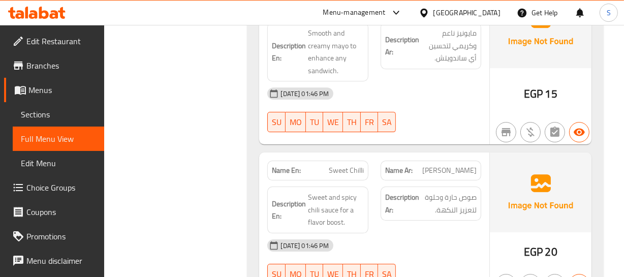
click at [331, 160] on div "Name En: Sweet Chilli" at bounding box center [317, 170] width 101 height 20
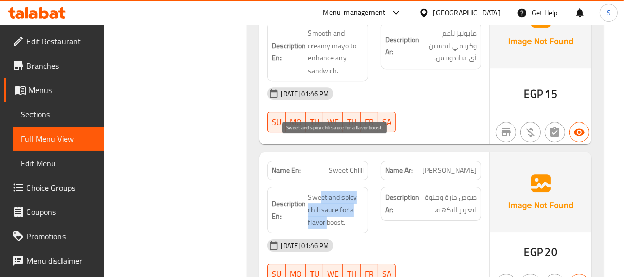
drag, startPoint x: 319, startPoint y: 142, endPoint x: 376, endPoint y: 164, distance: 60.8
click at [363, 191] on span "Sweet and spicy chili sauce for a flavor boost." at bounding box center [335, 210] width 55 height 38
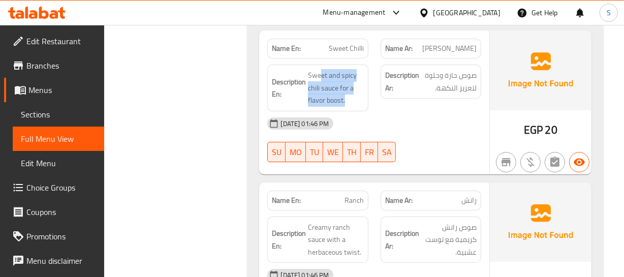
scroll to position [3048, 0]
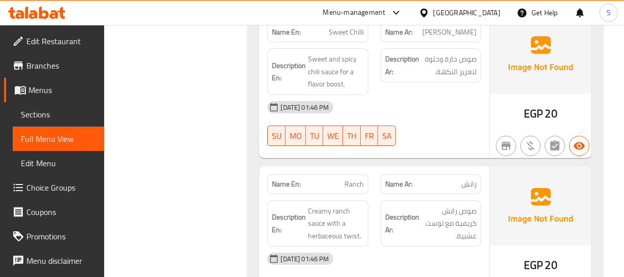
click at [352, 179] on span "Ranch" at bounding box center [353, 184] width 19 height 11
drag, startPoint x: 314, startPoint y: 158, endPoint x: 372, endPoint y: 182, distance: 62.2
click at [372, 194] on div "Description En: Creamy ranch sauce with a herbaceous twist." at bounding box center [317, 223] width 113 height 59
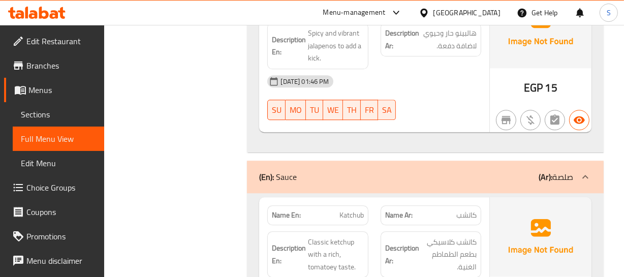
scroll to position [2271, 0]
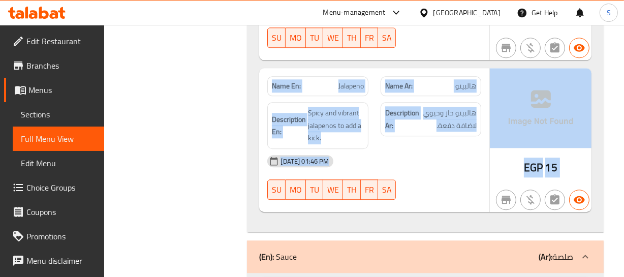
drag, startPoint x: 623, startPoint y: 195, endPoint x: 623, endPoint y: 9, distance: 186.4
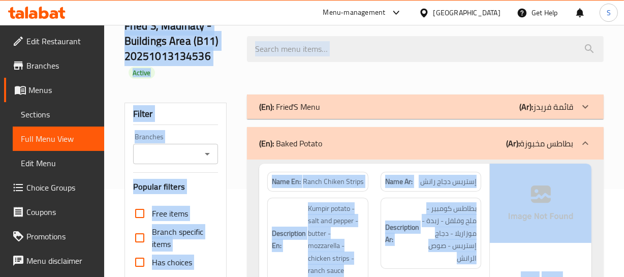
scroll to position [229, 0]
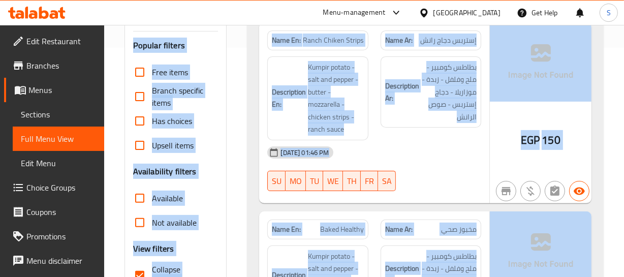
click at [191, 192] on div "Available" at bounding box center [175, 198] width 85 height 24
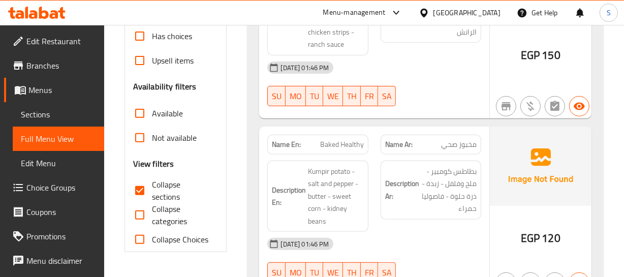
scroll to position [322, 0]
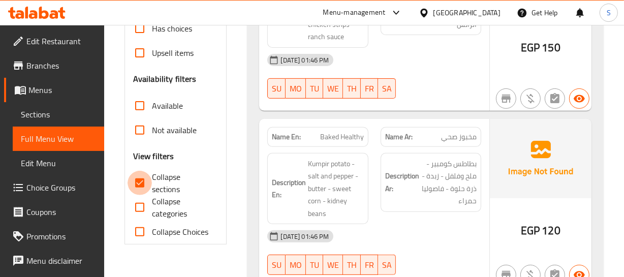
click at [143, 175] on input "Collapse sections" at bounding box center [139, 183] width 24 height 24
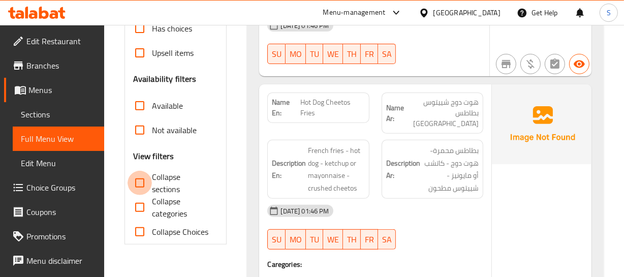
click at [143, 180] on input "Collapse sections" at bounding box center [139, 183] width 24 height 24
checkbox input "true"
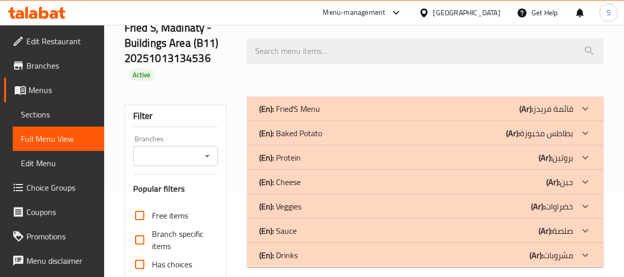
scroll to position [78, 0]
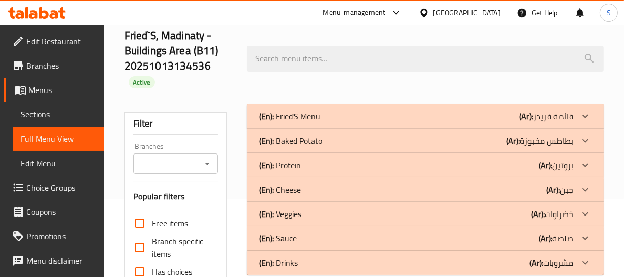
click at [368, 169] on div "(En): Protein (Ar): بروتين" at bounding box center [415, 165] width 313 height 12
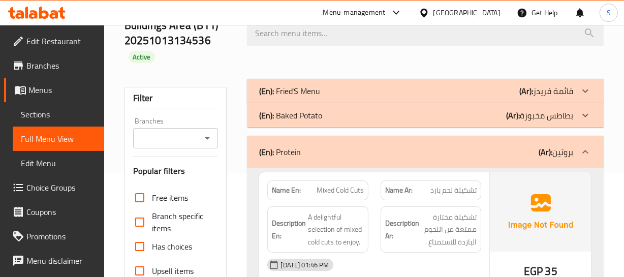
scroll to position [171, 0]
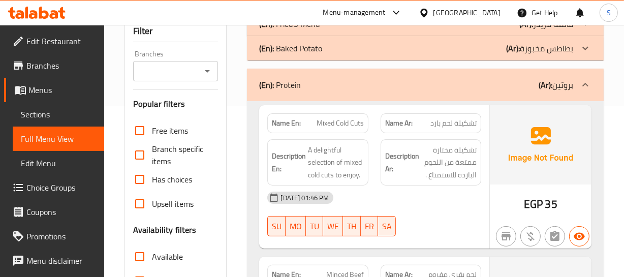
click at [333, 119] on span "Mixed Cold Cuts" at bounding box center [339, 123] width 47 height 11
click at [451, 121] on span "تشكيلة لحم بارد" at bounding box center [453, 123] width 46 height 11
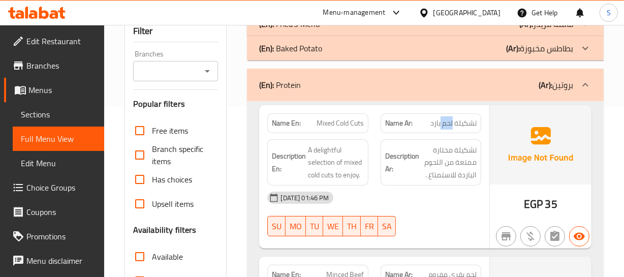
click at [451, 121] on span "تشكيلة لحم بارد" at bounding box center [453, 123] width 46 height 11
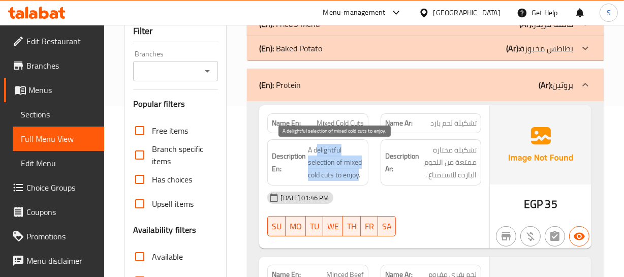
drag, startPoint x: 317, startPoint y: 147, endPoint x: 361, endPoint y: 177, distance: 52.7
click at [360, 177] on span "A delightful selection of mixed cold cuts to enjoy." at bounding box center [335, 163] width 55 height 38
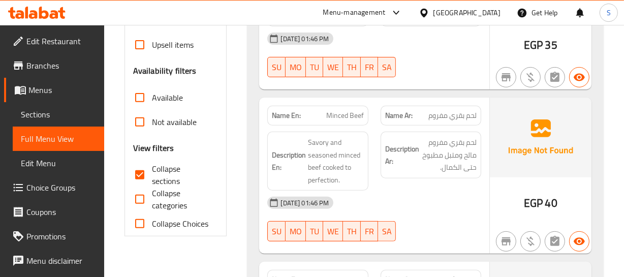
scroll to position [356, 0]
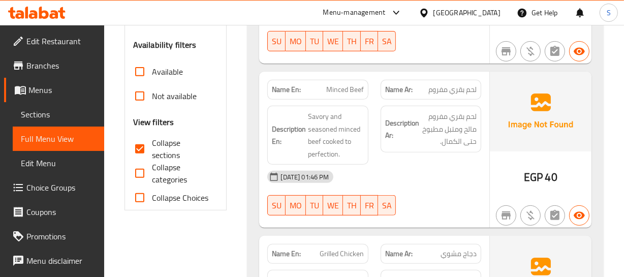
click at [339, 90] on span "Minced Beef" at bounding box center [345, 89] width 38 height 11
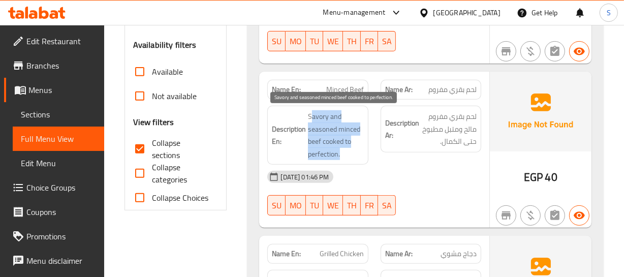
drag, startPoint x: 312, startPoint y: 115, endPoint x: 354, endPoint y: 155, distance: 57.5
click at [341, 157] on span "Savory and seasoned minced beef cooked to perfection." at bounding box center [335, 135] width 55 height 50
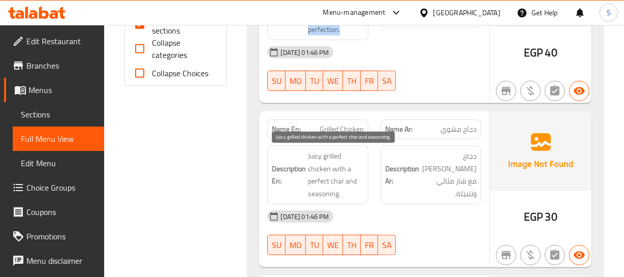
scroll to position [494, 0]
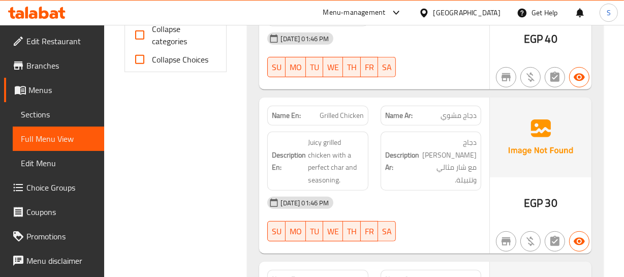
click at [344, 107] on div "Name En: Grilled Chicken" at bounding box center [317, 116] width 101 height 20
click at [343, 107] on div "Name En: Grilled Chicken" at bounding box center [317, 116] width 101 height 20
click at [343, 108] on div "Name En: Grilled Chicken" at bounding box center [317, 116] width 101 height 20
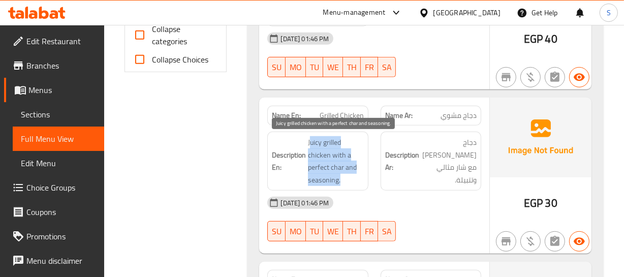
drag, startPoint x: 311, startPoint y: 140, endPoint x: 342, endPoint y: 175, distance: 47.2
click at [342, 175] on span "Juicy grilled chicken with a perfect char and seasoning." at bounding box center [335, 161] width 55 height 50
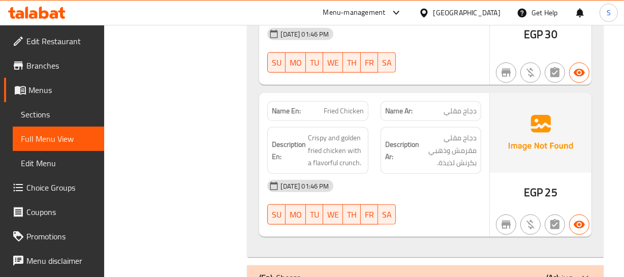
scroll to position [679, 0]
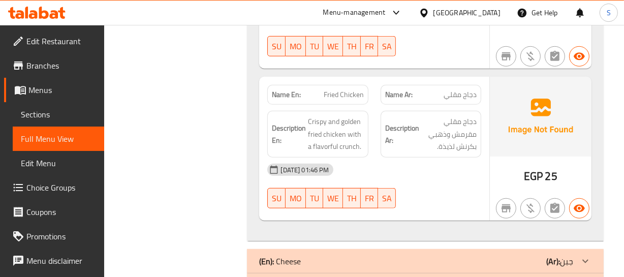
click at [346, 96] on span "Fried Chicken" at bounding box center [344, 94] width 40 height 11
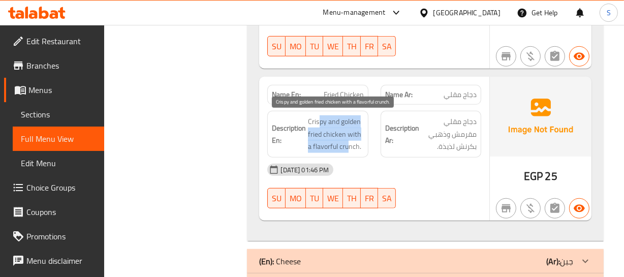
drag, startPoint x: 319, startPoint y: 120, endPoint x: 367, endPoint y: 142, distance: 52.0
click at [361, 144] on span "Crispy and golden fried chicken with a flavorful crunch." at bounding box center [335, 134] width 55 height 38
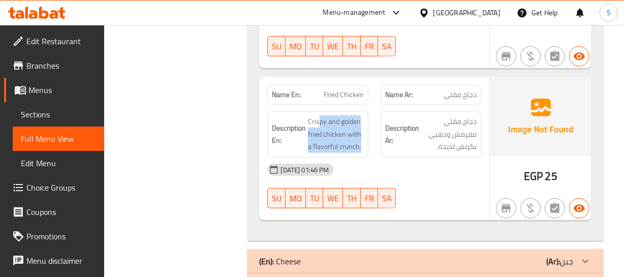
click at [367, 142] on div "Description En: Crispy and golden fried chicken with a flavorful crunch." at bounding box center [317, 134] width 101 height 47
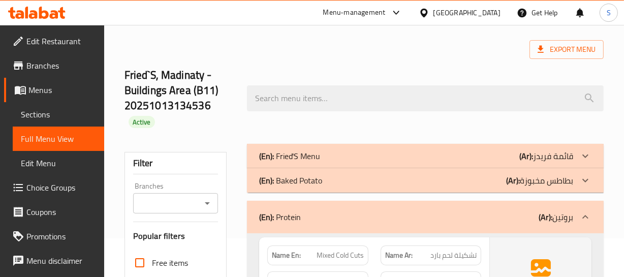
scroll to position [92, 0]
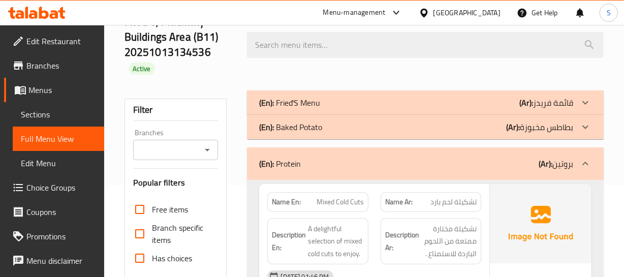
click at [353, 153] on div "(En): Protein (Ar): بروتين" at bounding box center [425, 163] width 356 height 33
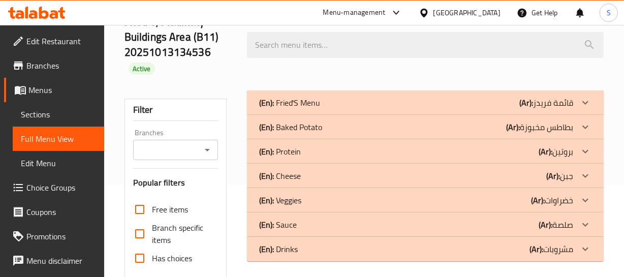
click at [354, 97] on div "(En): Fried'S Menu (Ar): قائمة فريدز" at bounding box center [415, 103] width 313 height 12
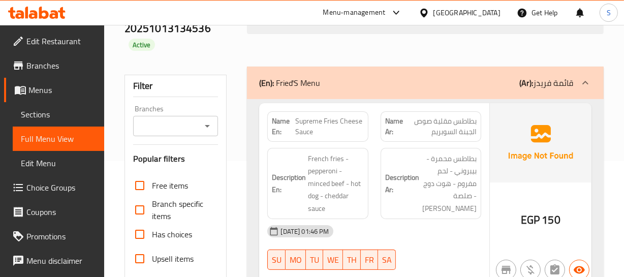
scroll to position [138, 0]
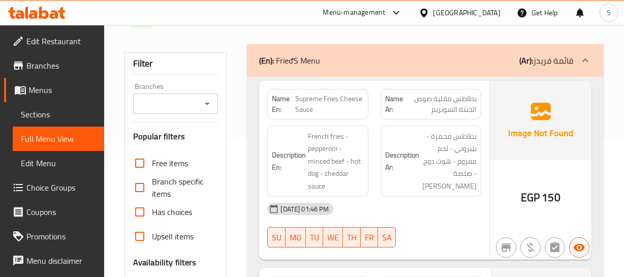
click at [322, 98] on span "Supreme Fries Cheese Sauce" at bounding box center [329, 103] width 69 height 21
click at [322, 107] on span "Supreme Fries Cheese Sauce" at bounding box center [329, 103] width 69 height 21
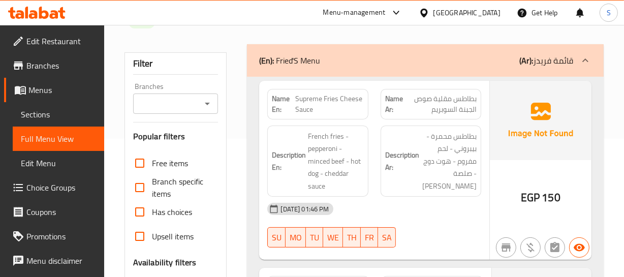
click at [322, 107] on span "Supreme Fries Cheese Sauce" at bounding box center [329, 103] width 69 height 21
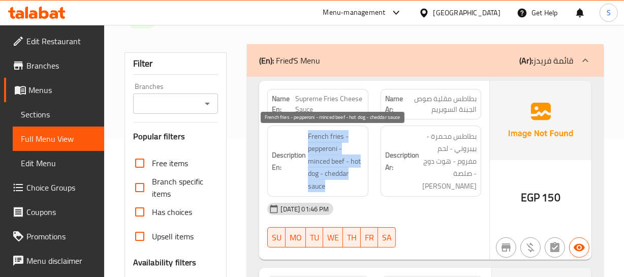
drag, startPoint x: 306, startPoint y: 136, endPoint x: 356, endPoint y: 184, distance: 68.6
click at [356, 184] on h6 "Description En: French fries - pepperoni - minced beef - hot dog - cheddar sauce" at bounding box center [317, 161] width 91 height 62
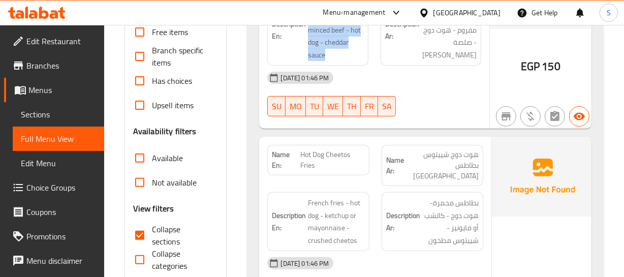
scroll to position [277, 0]
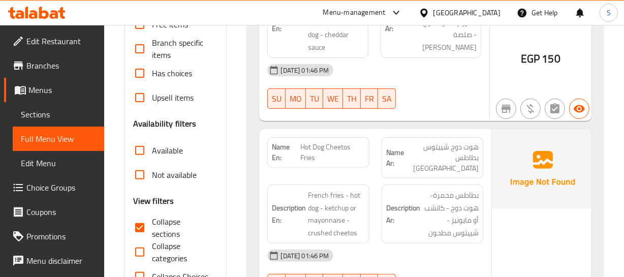
click at [333, 147] on span "Hot Dog Cheetos Fries" at bounding box center [332, 152] width 65 height 21
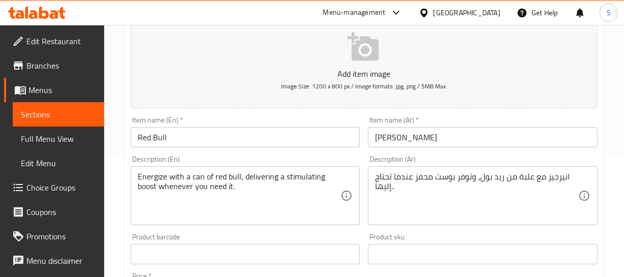
scroll to position [138, 0]
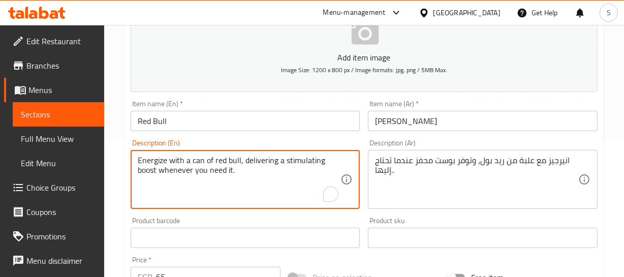
drag, startPoint x: 193, startPoint y: 158, endPoint x: 169, endPoint y: 153, distance: 24.9
click at [198, 153] on div "Energize with a can of red bull, delivering a stimulating boost whenever you ne…" at bounding box center [246, 179] width 230 height 59
click at [184, 159] on textarea "Energize with a can of red bull, delivering a stimulating boost whenever you ne…" at bounding box center [239, 179] width 203 height 48
drag, startPoint x: 191, startPoint y: 157, endPoint x: 107, endPoint y: 149, distance: 84.2
type textarea "can of red bull, delivering a stimulating boost whenever you need it."
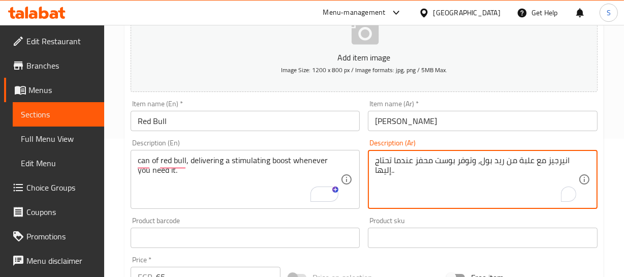
click at [555, 162] on textarea "انيرجيز مع علبة من ريد بول، وتوفر بوست محفز عندما تحتاج إليها.." at bounding box center [476, 179] width 203 height 48
click at [552, 162] on textarea "مع علبة من ريد بول، وتوفر بوست محفز عندما تحتاج إليها.." at bounding box center [476, 179] width 203 height 48
click at [555, 159] on textarea "مع علبة من ريد بول، وتوفر بوست محفز عندما تحتاج إليها.." at bounding box center [476, 179] width 203 height 48
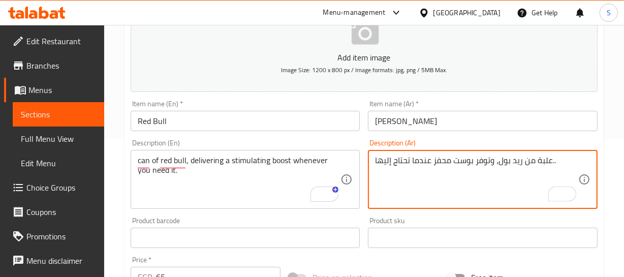
click at [564, 159] on textarea "علبة من ريد بول، وتوفر بوست محفز عندما تحتاج إليها.." at bounding box center [476, 179] width 203 height 48
click at [539, 159] on textarea "علبة من ريد بول، وتوفر بوست محفز عندما تحتاج إليها" at bounding box center [476, 179] width 203 height 48
click at [529, 163] on textarea "علبة من ريد بول، وتوفر بوست محفز عندما تحتاج إليها" at bounding box center [476, 179] width 203 height 48
click at [531, 163] on textarea "علبة ريد بول، وتوفر بوست محفز عندما تحتاج إليها" at bounding box center [476, 179] width 203 height 48
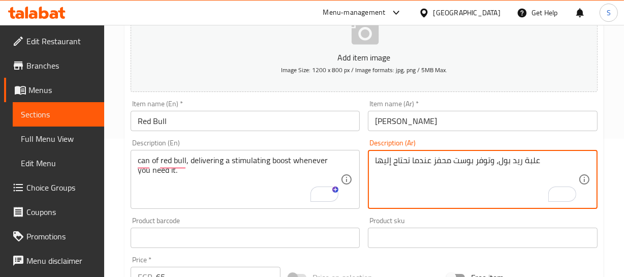
type textarea "علبة ريد بول، وتوفر بوست محفز عندما تحتاج إليها"
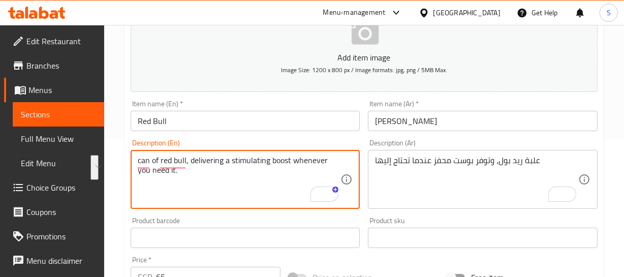
drag, startPoint x: 191, startPoint y: 160, endPoint x: 190, endPoint y: 184, distance: 23.9
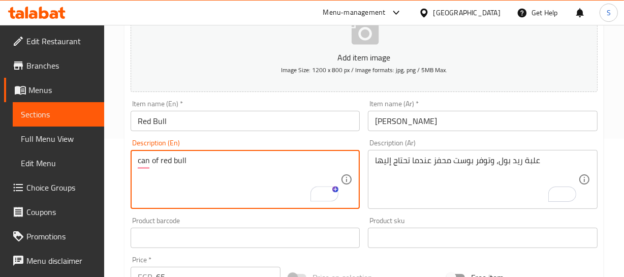
type textarea "can of red bull"
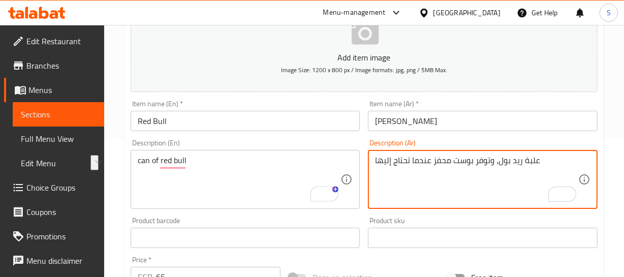
drag, startPoint x: 497, startPoint y: 161, endPoint x: 363, endPoint y: 164, distance: 134.1
type textarea "علبة ريد بول"
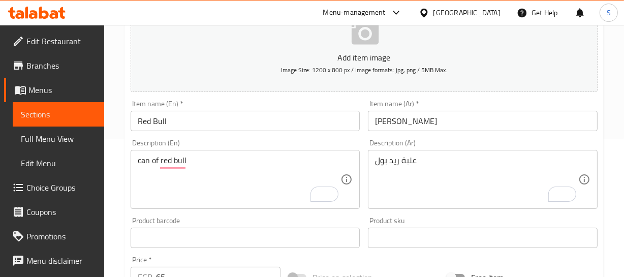
click at [428, 125] on input "ريد بول" at bounding box center [483, 121] width 230 height 20
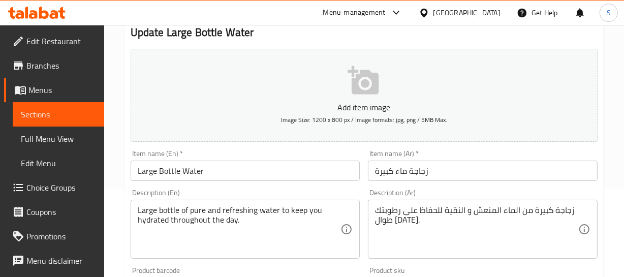
scroll to position [92, 0]
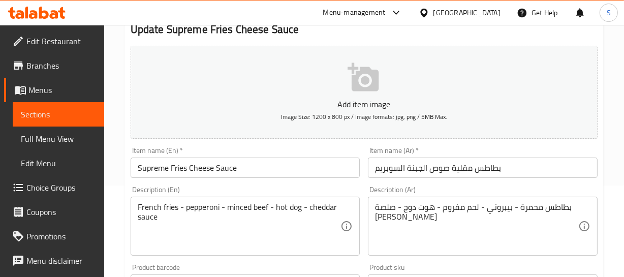
scroll to position [92, 0]
drag, startPoint x: 493, startPoint y: 176, endPoint x: 492, endPoint y: 171, distance: 5.6
click at [493, 176] on input "بطاطس مقلية صوص الجبنة السوبريم" at bounding box center [483, 167] width 230 height 20
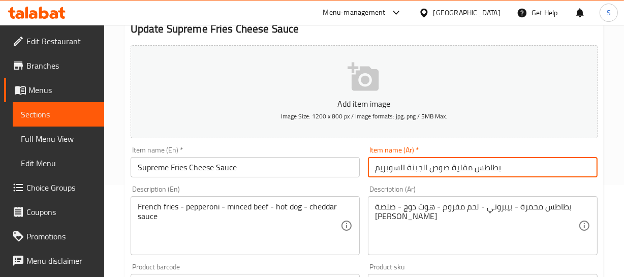
click at [492, 171] on input "بطاطس مقلية صوص الجبنة السوبريم" at bounding box center [483, 167] width 230 height 20
click at [432, 172] on input "بطاطس مقلية صوص الجبنة السوبريم" at bounding box center [483, 167] width 230 height 20
drag, startPoint x: 452, startPoint y: 168, endPoint x: 512, endPoint y: 168, distance: 60.9
click at [512, 168] on input "بطاطس مقلية صوص الجبنة السوبريم" at bounding box center [483, 167] width 230 height 20
click at [457, 170] on input "فرايز صوص الجبنة السوبريم" at bounding box center [483, 167] width 230 height 20
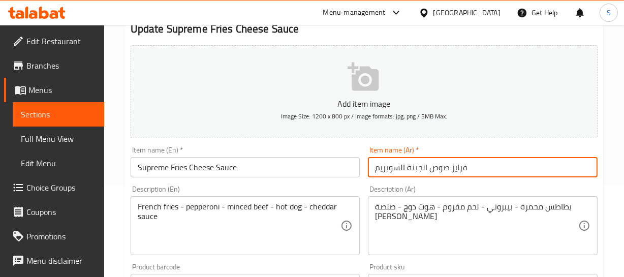
click at [457, 170] on input "فرايز صوص الجبنة السوبريم" at bounding box center [483, 167] width 230 height 20
type input "فرايز صوص الجبنة السوبريم"
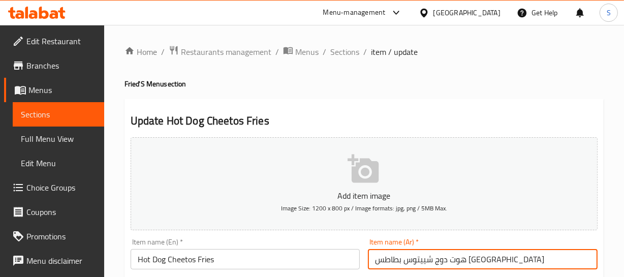
drag, startPoint x: 422, startPoint y: 256, endPoint x: 366, endPoint y: 261, distance: 56.1
click at [365, 264] on div "Item name (Ar)   * هوت دوج شييتوس بطاطس مقلية Item name (Ar) *" at bounding box center [483, 253] width 238 height 39
paste input "فرايز"
click at [372, 262] on input "هوت دوج شييتوس" at bounding box center [483, 259] width 230 height 20
paste input "فرايز"
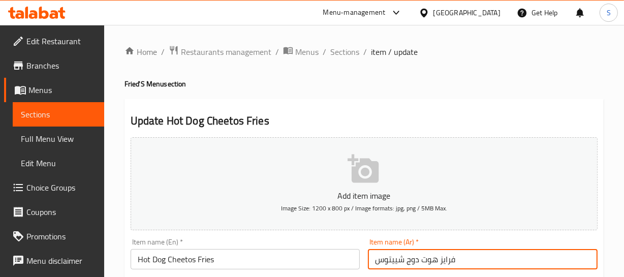
click at [451, 259] on input "فرايز هوت دوج شييتوس" at bounding box center [483, 259] width 230 height 20
click at [480, 257] on input "هوت دوج شييتوس" at bounding box center [483, 259] width 230 height 20
paste input "فرايز"
type input "هوت دوج [PERSON_NAME]"
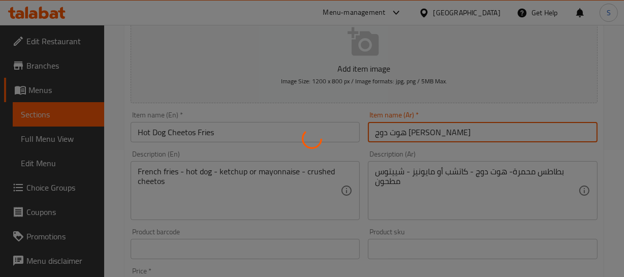
scroll to position [138, 0]
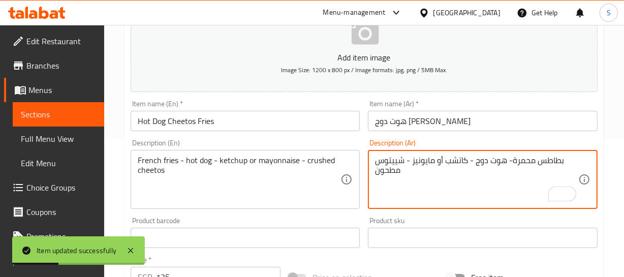
click at [520, 159] on textarea "بطاطس محمرة- هوت دوج - كاتشب أو مايونيز - شييتوس مطحون" at bounding box center [476, 179] width 203 height 48
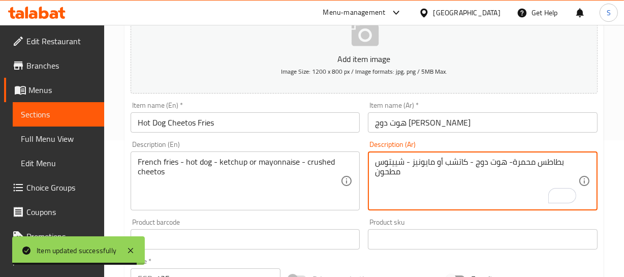
scroll to position [134, 0]
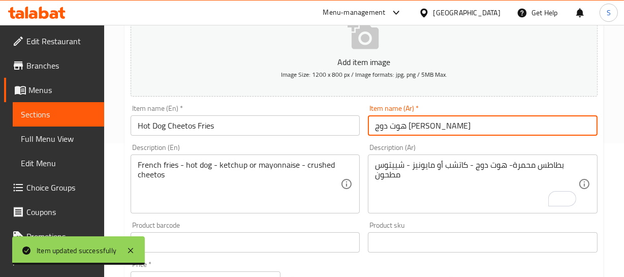
drag, startPoint x: 422, startPoint y: 128, endPoint x: 436, endPoint y: 139, distance: 18.1
click at [425, 133] on input "هوت دوج [PERSON_NAME]" at bounding box center [483, 125] width 230 height 20
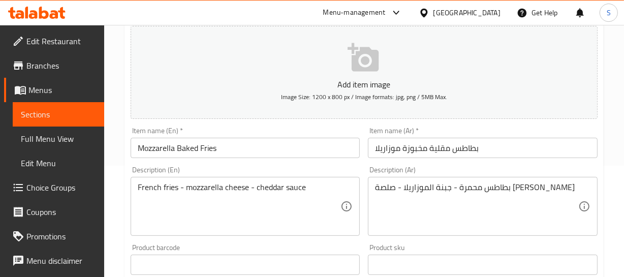
scroll to position [138, 0]
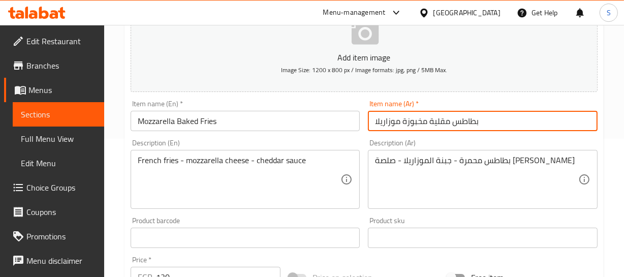
drag, startPoint x: 426, startPoint y: 120, endPoint x: 495, endPoint y: 116, distance: 69.2
click at [481, 118] on input "بطاطس مقلية مخبوزة موزاريلا" at bounding box center [483, 121] width 230 height 20
paste input "فرايز"
click at [395, 117] on input "فرايز مخبوزة موزاريلا" at bounding box center [483, 121] width 230 height 20
type input "فرايز مخبوزة بالموزاريلا"
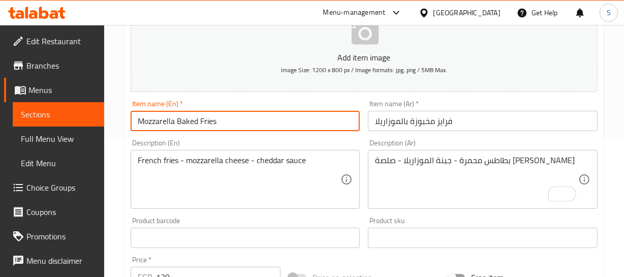
click at [229, 126] on input "Mozzarella Baked Fries" at bounding box center [246, 121] width 230 height 20
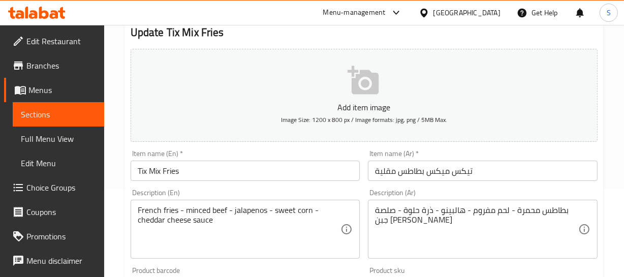
scroll to position [92, 0]
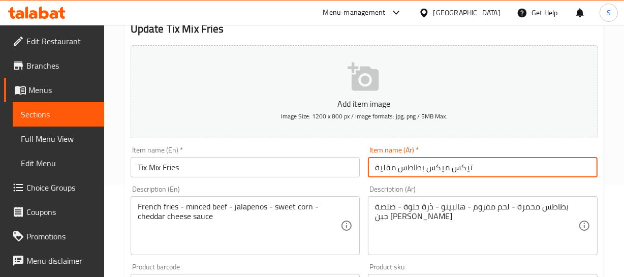
drag, startPoint x: 427, startPoint y: 165, endPoint x: 332, endPoint y: 175, distance: 95.6
click at [332, 175] on div "Add item image Image Size: 1200 x 800 px / Image formats: jpg, png / 5MB Max. I…" at bounding box center [363, 260] width 475 height 438
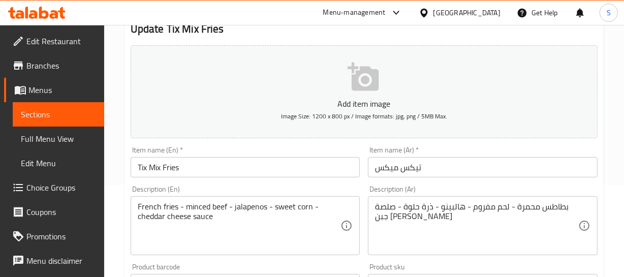
click at [480, 165] on input "تيكس ميكس" at bounding box center [483, 167] width 230 height 20
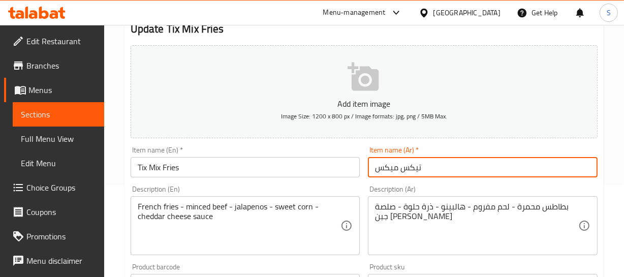
paste input "فرايز"
type input "[PERSON_NAME]"
click at [415, 169] on input "[PERSON_NAME]" at bounding box center [483, 167] width 230 height 20
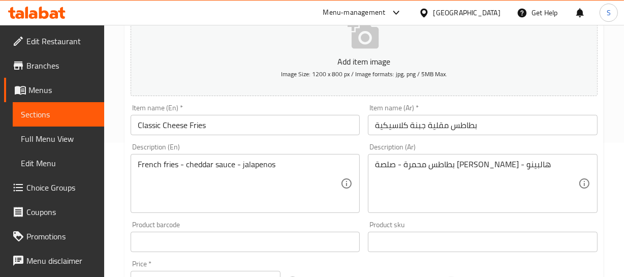
scroll to position [138, 0]
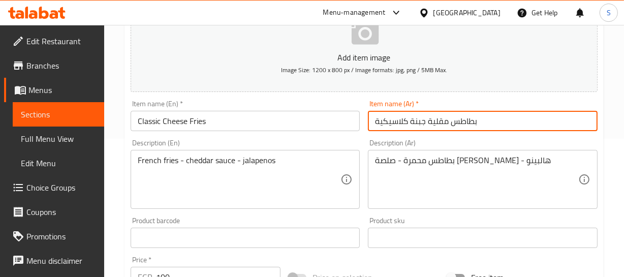
click at [426, 121] on input "بطاطس مقلية جبنة كلاسيكية" at bounding box center [483, 121] width 230 height 20
click at [370, 120] on input "بطاطس مقلية جبنة كلاسيكية" at bounding box center [483, 121] width 230 height 20
paste input "فرايز"
click at [462, 118] on input "[PERSON_NAME] مقلية جبنة كلاسيكية" at bounding box center [483, 121] width 230 height 20
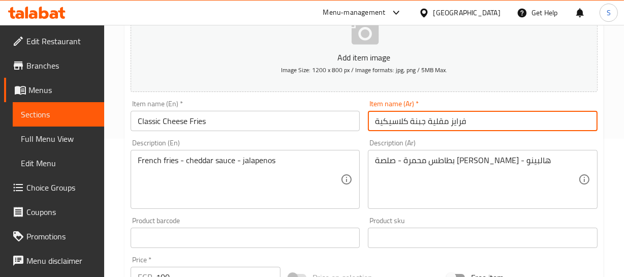
click at [440, 121] on input "فرايز مقلية جبنة كلاسيكية" at bounding box center [483, 121] width 230 height 20
type input "فرايز جبنة كلاسيكية"
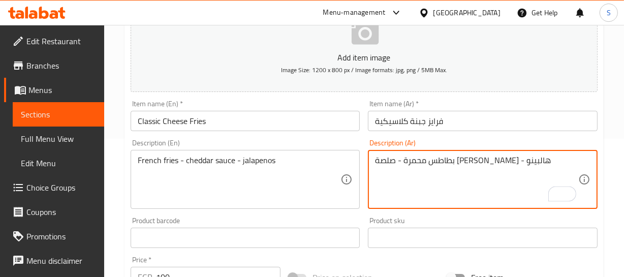
click at [422, 120] on input "فرايز جبنة كلاسيكية" at bounding box center [483, 121] width 230 height 20
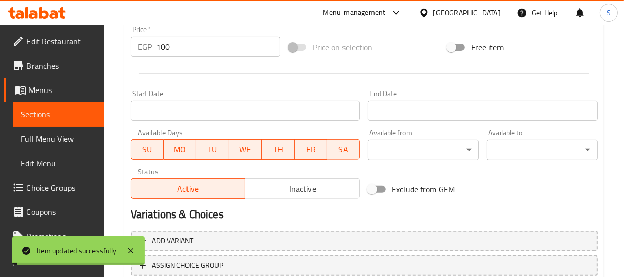
scroll to position [369, 0]
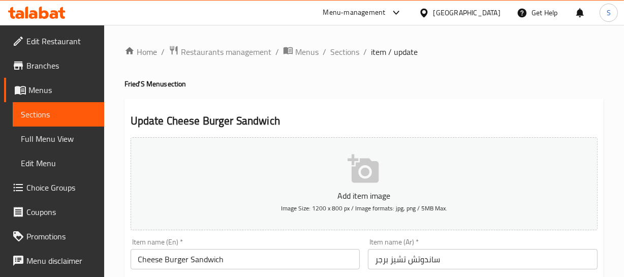
scroll to position [46, 0]
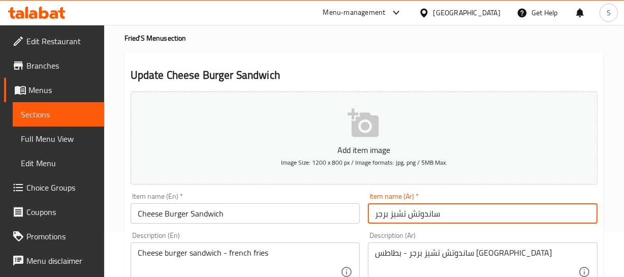
click at [426, 215] on input "ساندوتش تشيز برجر" at bounding box center [483, 213] width 230 height 20
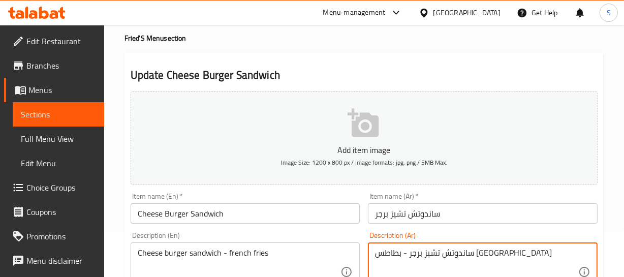
click at [482, 261] on textarea "ساندوتش تشيز برجر - بطاطس [GEOGRAPHIC_DATA]" at bounding box center [476, 272] width 203 height 48
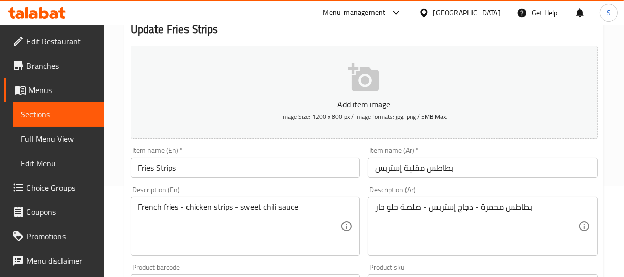
scroll to position [92, 0]
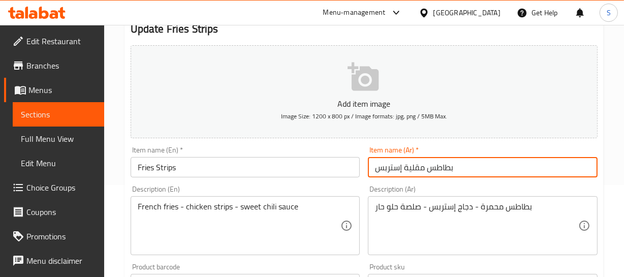
drag, startPoint x: 401, startPoint y: 166, endPoint x: 513, endPoint y: 169, distance: 112.3
click at [514, 162] on input "بطاطس مقلية إستربس" at bounding box center [483, 167] width 230 height 20
paste input "فرايز"
type input "[PERSON_NAME]"
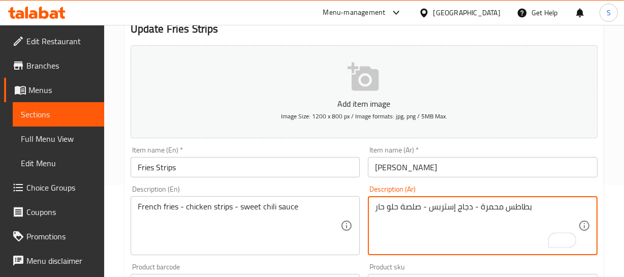
click at [443, 208] on textarea "بطاطس محمرة - دجاج إستربس - صلصة حلو حار" at bounding box center [476, 226] width 203 height 48
click at [443, 208] on textarea "بطاطس محمرة - دجاج - صلصة حلو حار" at bounding box center [476, 226] width 203 height 48
click at [426, 165] on input "[PERSON_NAME]" at bounding box center [483, 167] width 230 height 20
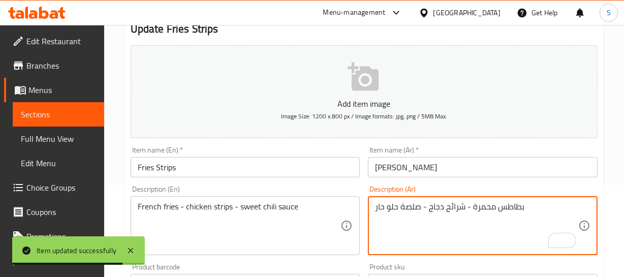
click at [393, 204] on textarea "بطاطس محمرة - شرائح دجاج - صلصة حلو حار" at bounding box center [476, 226] width 203 height 48
click at [402, 204] on textarea "بطاطس محمرة - شرائح دجاج - صلصة حلو حار" at bounding box center [476, 226] width 203 height 48
click at [392, 207] on textarea "بطاطس محمرة - شرائح دجاج - صلصة حلو حار" at bounding box center [476, 226] width 203 height 48
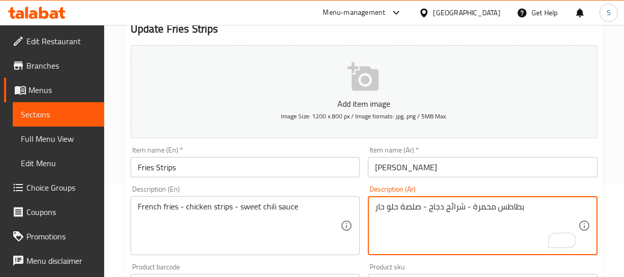
click at [392, 207] on textarea "بطاطس محمرة - شرائح دجاج - صلصة حلو حار" at bounding box center [476, 226] width 203 height 48
click at [385, 208] on textarea "بطاطس محمرة - شرائح دجاج - صلصة فلفل حار حلوة حار" at bounding box center [476, 226] width 203 height 48
type textarea "بطاطس محمرة - شرائح دجاج - صلصة فلفل حار حلوة"
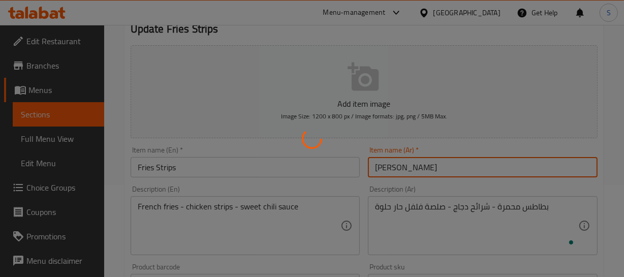
click at [421, 171] on div "Home / Restaurants management / Menus / Sections / item / update Fried'S Menu s…" at bounding box center [363, 279] width 479 height 652
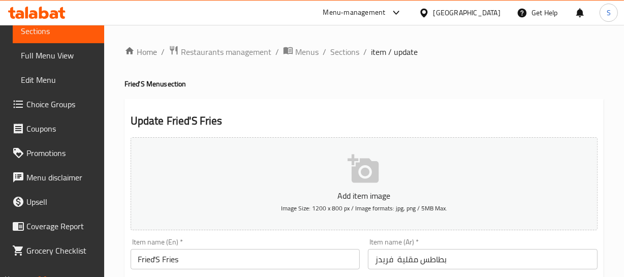
scroll to position [92, 0]
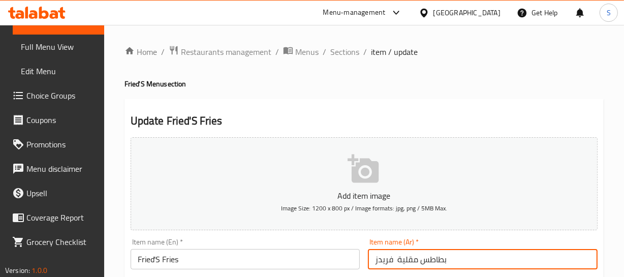
drag, startPoint x: 401, startPoint y: 260, endPoint x: 535, endPoint y: 255, distance: 134.2
click at [534, 256] on input "بطاطس مقلية فريدز" at bounding box center [483, 259] width 230 height 20
click at [398, 261] on input "ة فريدز" at bounding box center [483, 259] width 230 height 20
paste input "فرايز"
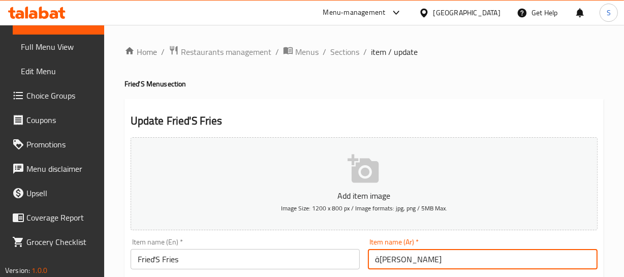
click at [411, 262] on input "ة[PERSON_NAME]" at bounding box center [483, 259] width 230 height 20
paste input "text"
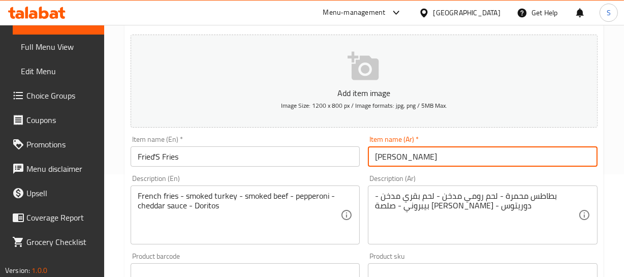
scroll to position [138, 0]
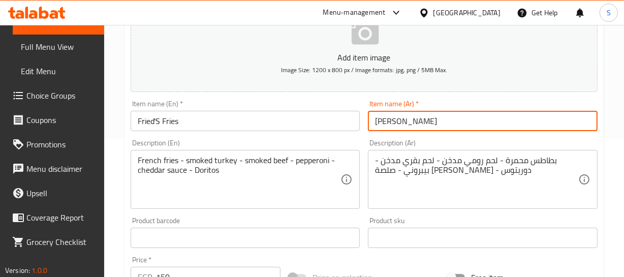
type input "[PERSON_NAME]"
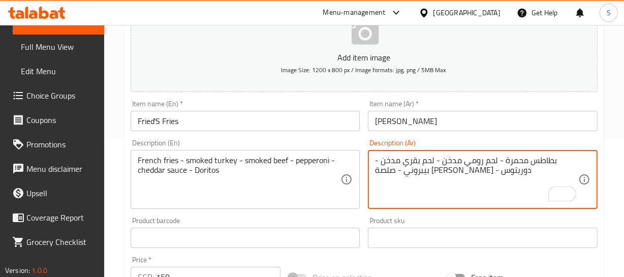
click at [491, 163] on textarea "بطاطس محمرة - لحم رومي مدخن - لحم بقري مدخن - بيبروني - صلصة [PERSON_NAME] - دو…" at bounding box center [476, 179] width 203 height 48
type textarea "بطاطس محمرة - ديك رومي مدخن - لحم بقري مدخن - بيبروني - صلصة [PERSON_NAME] - دو…"
click at [450, 160] on textarea "بطاطس محمرة - ديك رومي مدخن - لحم بقري مدخن - بيبروني - صلصة [PERSON_NAME] - دو…" at bounding box center [476, 179] width 203 height 48
click at [427, 124] on input "[PERSON_NAME]" at bounding box center [483, 121] width 230 height 20
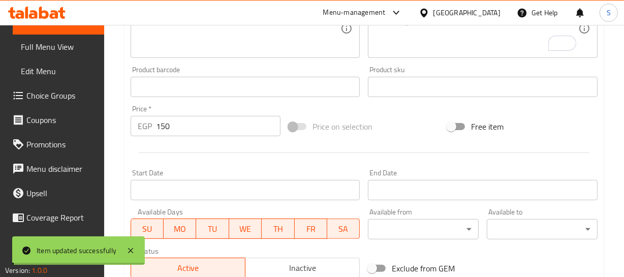
scroll to position [323, 0]
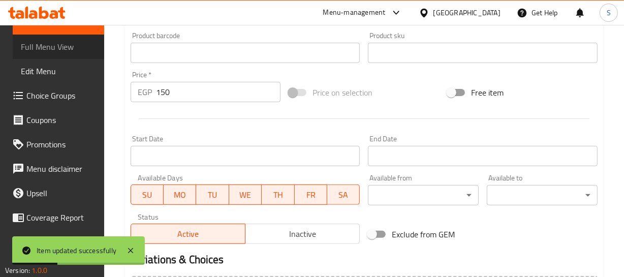
click at [66, 50] on span "Full Menu View" at bounding box center [58, 47] width 75 height 12
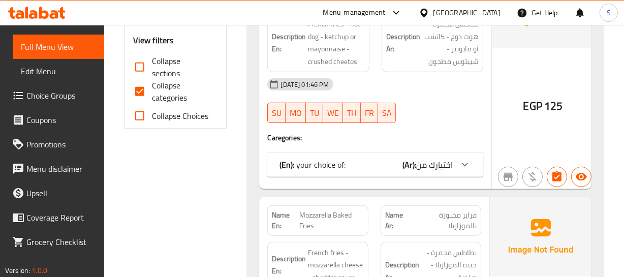
scroll to position [462, 0]
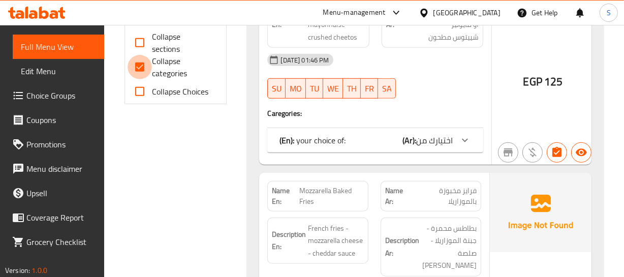
click at [141, 68] on input "Collapse categories" at bounding box center [139, 67] width 24 height 24
checkbox input "false"
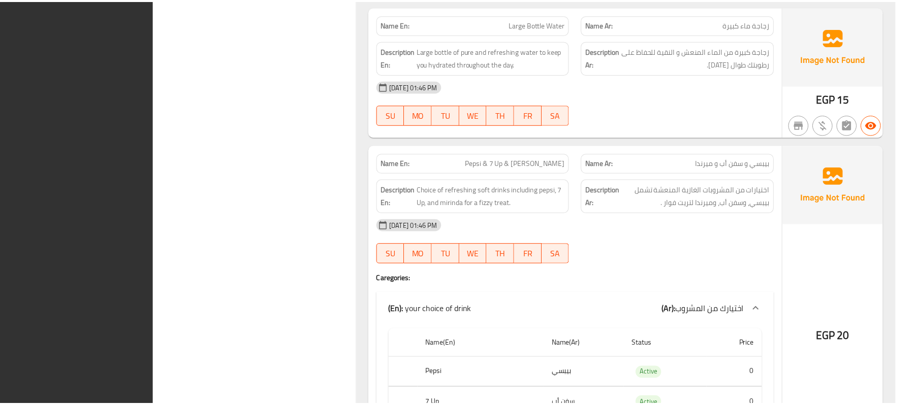
scroll to position [5065, 0]
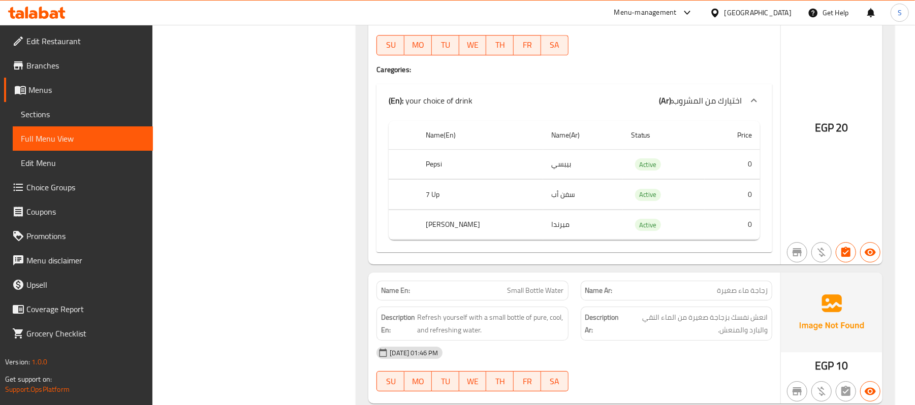
drag, startPoint x: 351, startPoint y: 299, endPoint x: 354, endPoint y: 293, distance: 6.4
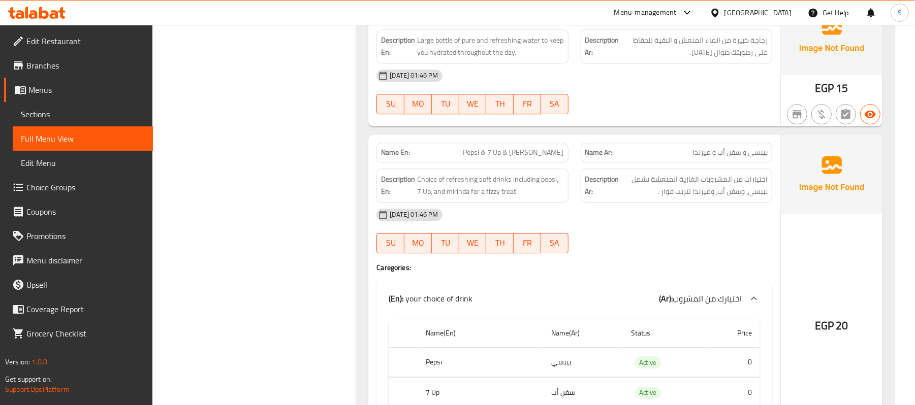
scroll to position [4862, 0]
